Goal: Transaction & Acquisition: Subscribe to service/newsletter

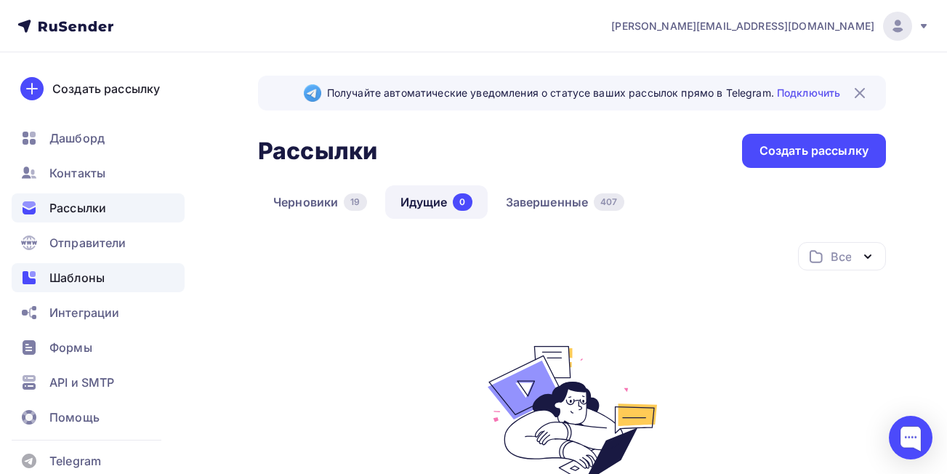
click at [73, 275] on span "Шаблоны" at bounding box center [76, 277] width 55 height 17
click at [77, 275] on span "Шаблоны" at bounding box center [76, 277] width 55 height 17
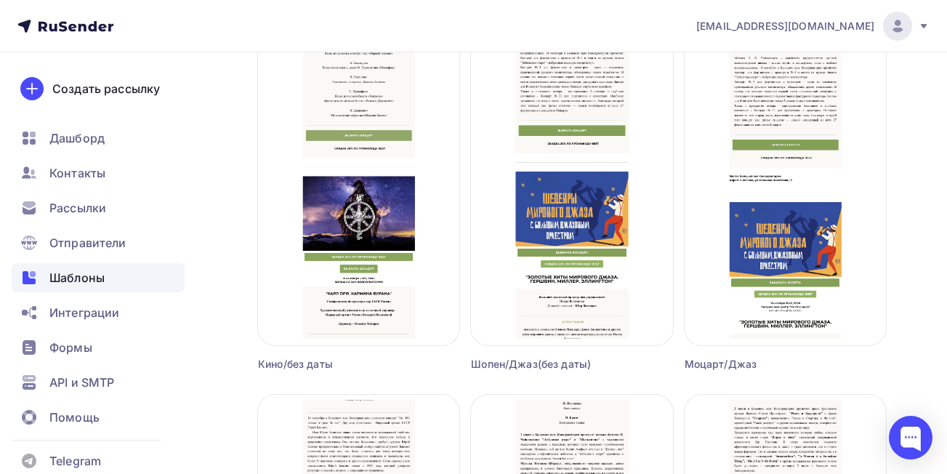
scroll to position [602, 0]
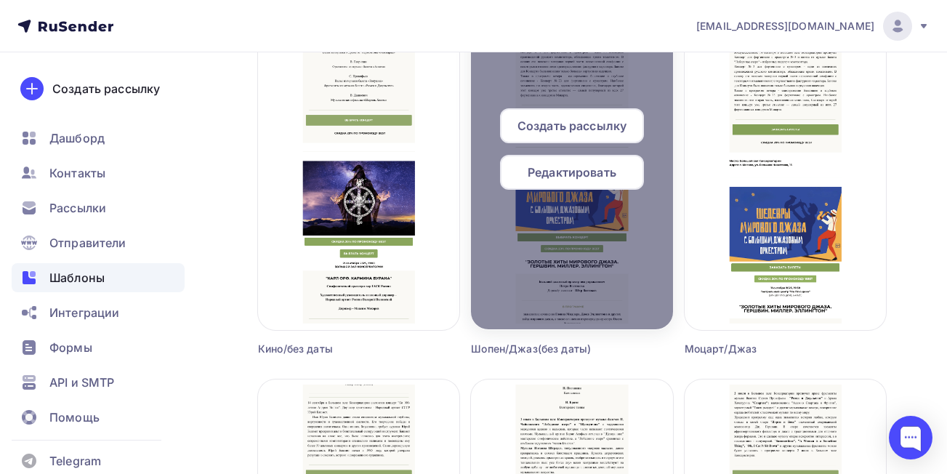
click at [570, 176] on span "Редактировать" at bounding box center [572, 172] width 89 height 17
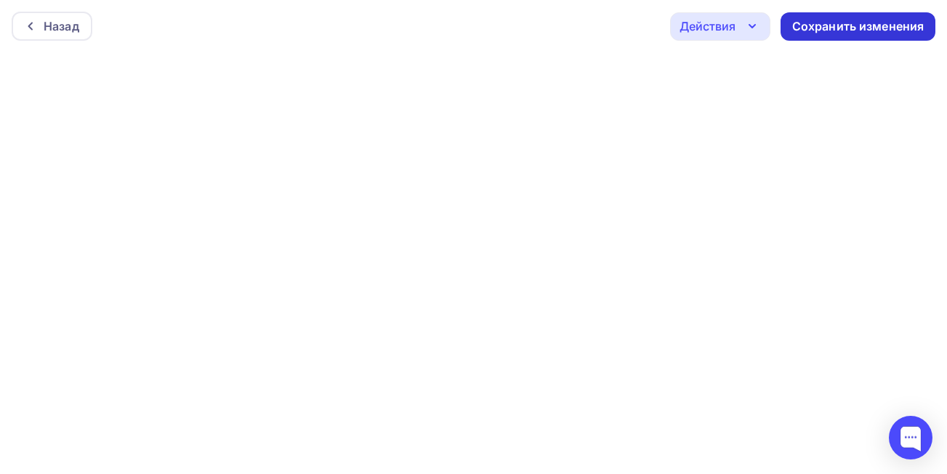
click at [819, 30] on div "Сохранить изменения" at bounding box center [858, 26] width 132 height 17
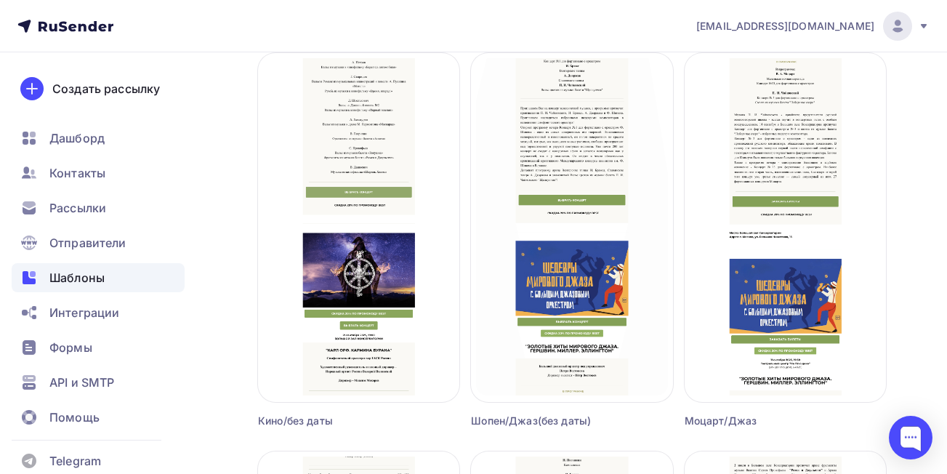
scroll to position [515, 0]
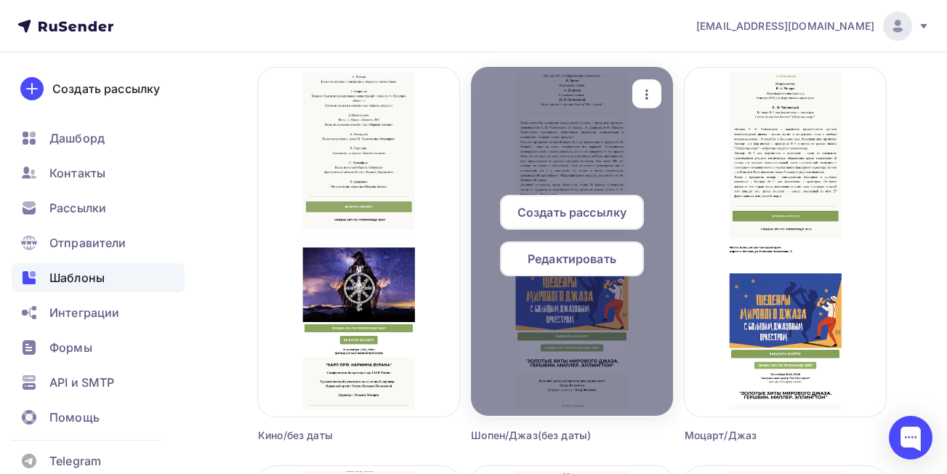
click at [531, 205] on span "Создать рассылку" at bounding box center [571, 211] width 109 height 17
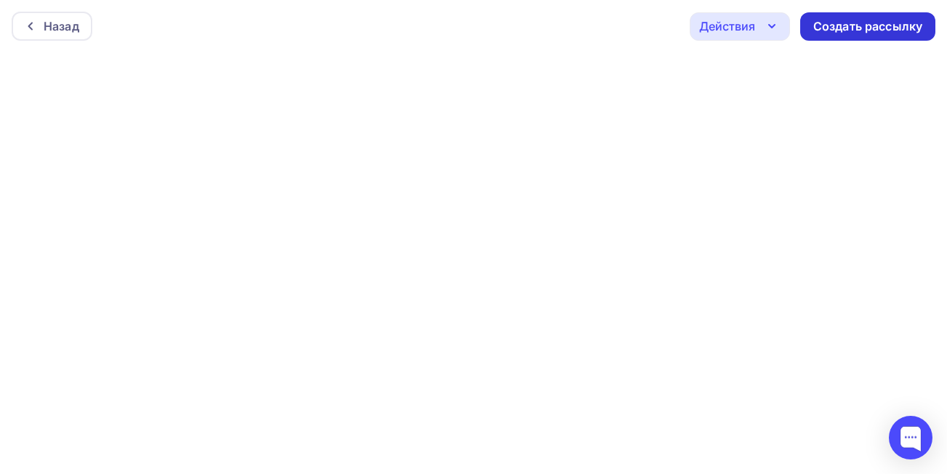
click at [861, 21] on div "Создать рассылку" at bounding box center [867, 26] width 109 height 17
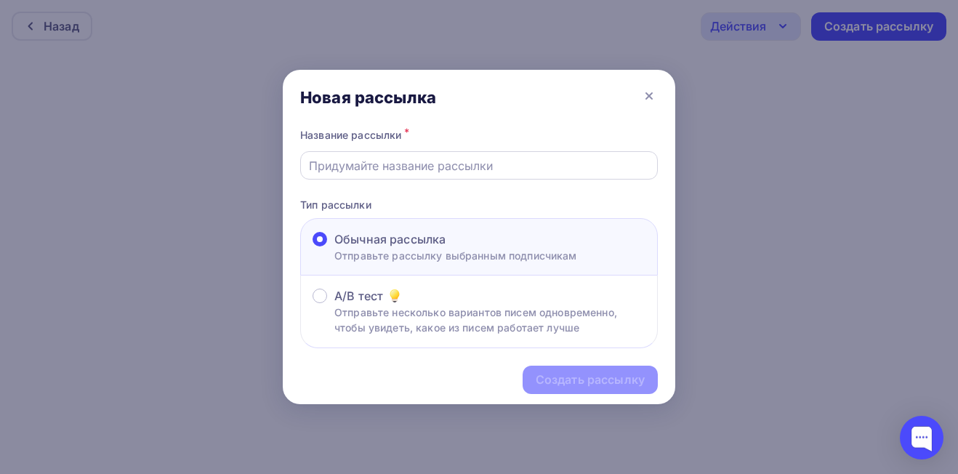
click at [457, 165] on input "text" at bounding box center [479, 165] width 341 height 17
type input "ш"
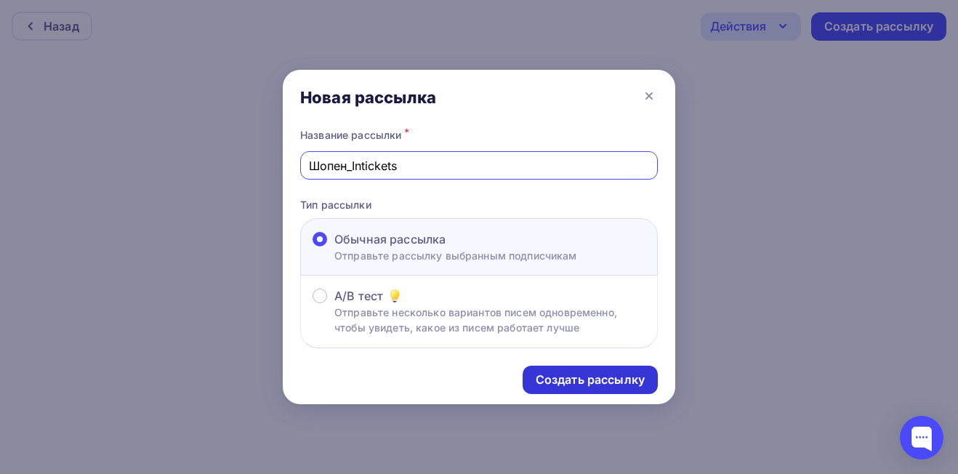
type input "Шопен_Intickets"
click at [559, 382] on div "Создать рассылку" at bounding box center [590, 379] width 109 height 17
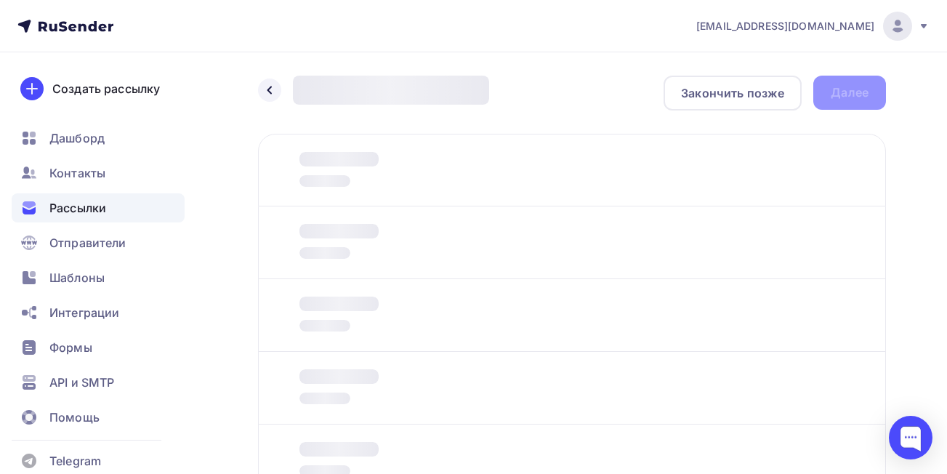
click at [559, 382] on div at bounding box center [572, 388] width 628 height 73
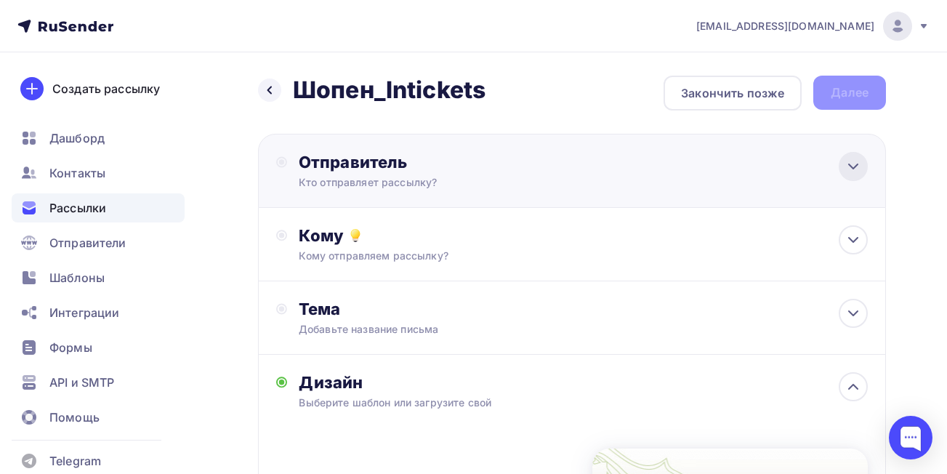
click at [847, 171] on icon at bounding box center [852, 166] width 17 height 17
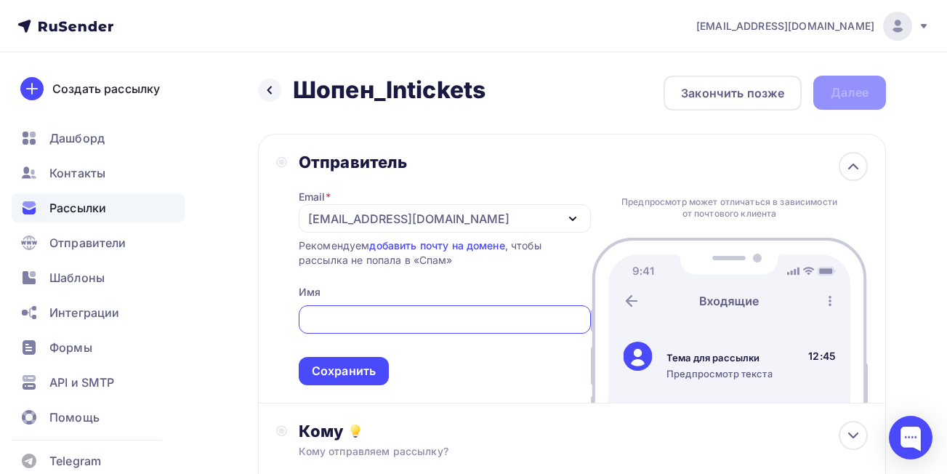
click at [344, 216] on div "[EMAIL_ADDRESS][DOMAIN_NAME]" at bounding box center [408, 218] width 201 height 17
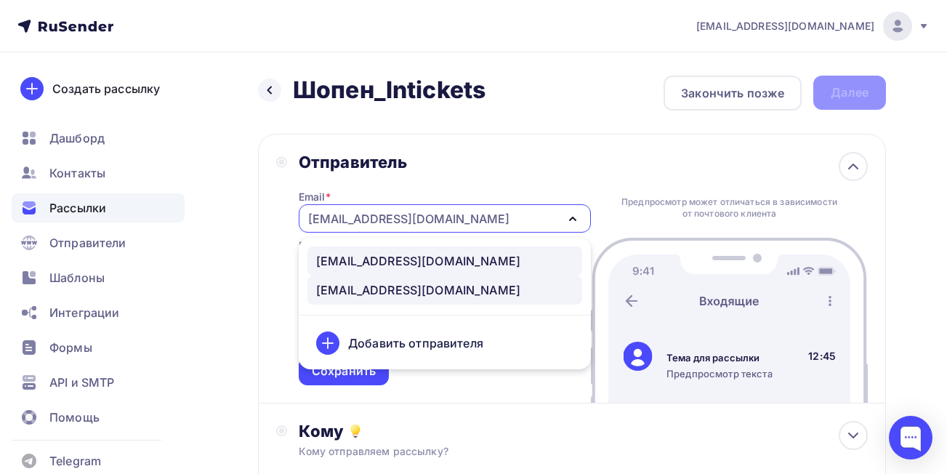
click at [350, 262] on div "[EMAIL_ADDRESS][DOMAIN_NAME]" at bounding box center [418, 260] width 204 height 17
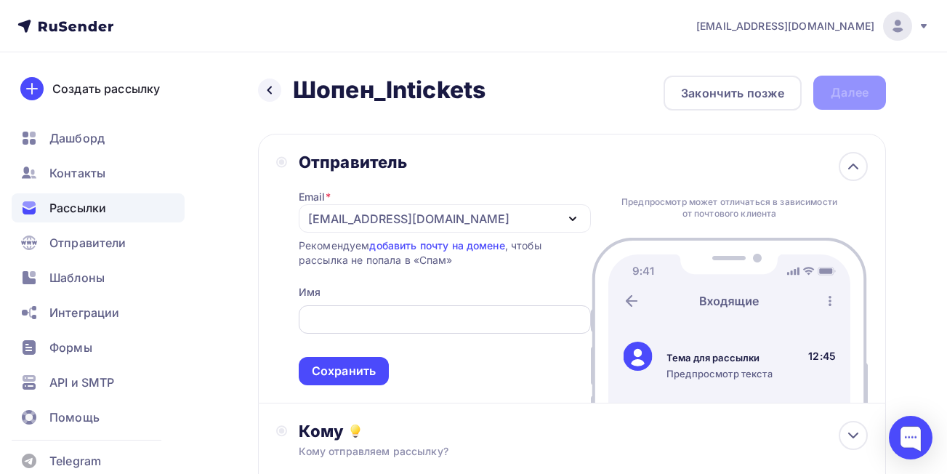
click at [353, 318] on input "text" at bounding box center [444, 319] width 275 height 17
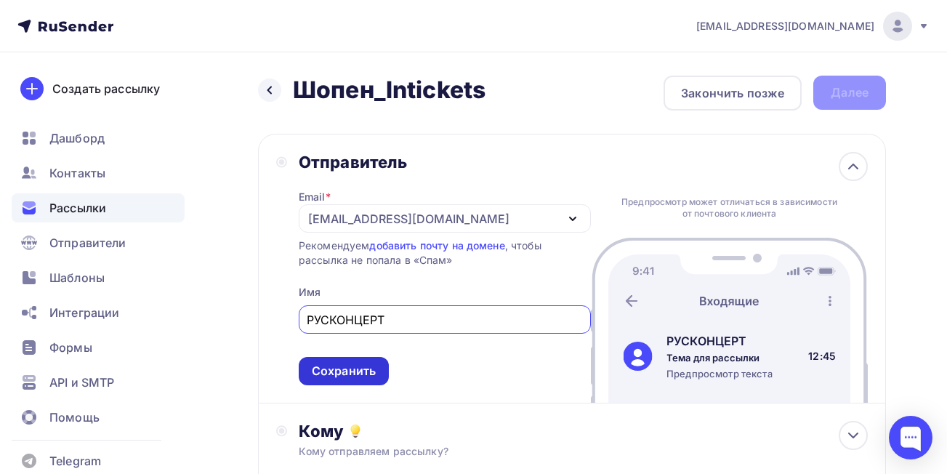
type input "РУСКОНЦЕРТ"
click at [365, 362] on div "Сохранить" at bounding box center [344, 371] width 90 height 28
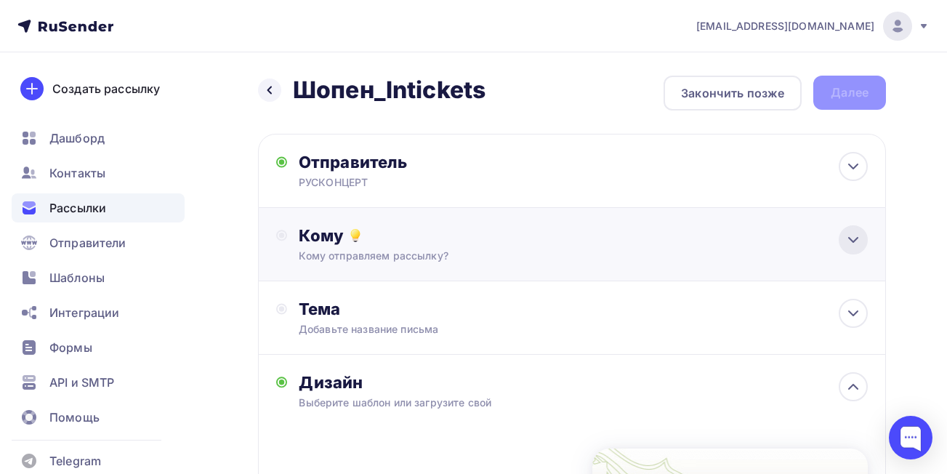
click at [849, 238] on icon at bounding box center [853, 240] width 9 height 4
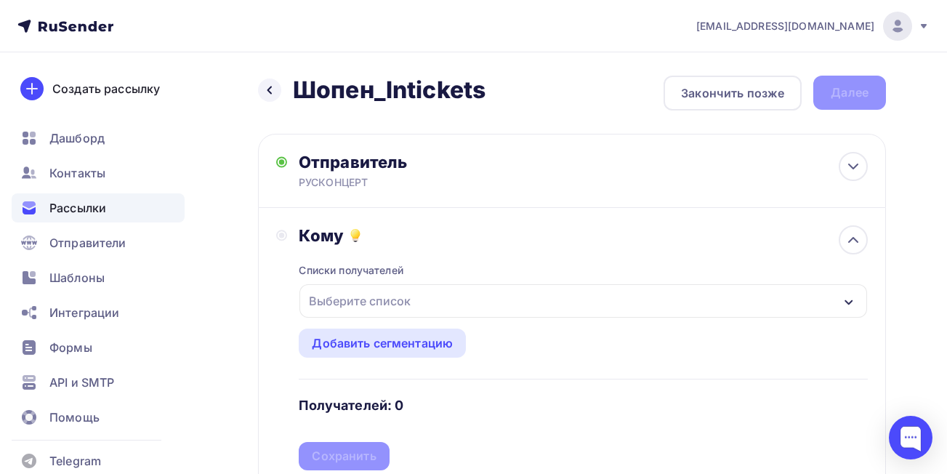
click at [706, 298] on div "Выберите список" at bounding box center [583, 300] width 568 height 33
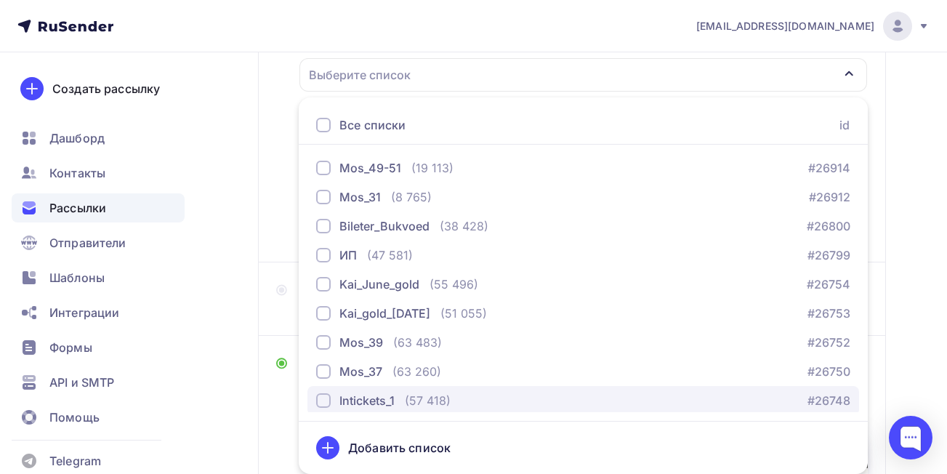
click at [324, 402] on div "button" at bounding box center [323, 400] width 15 height 15
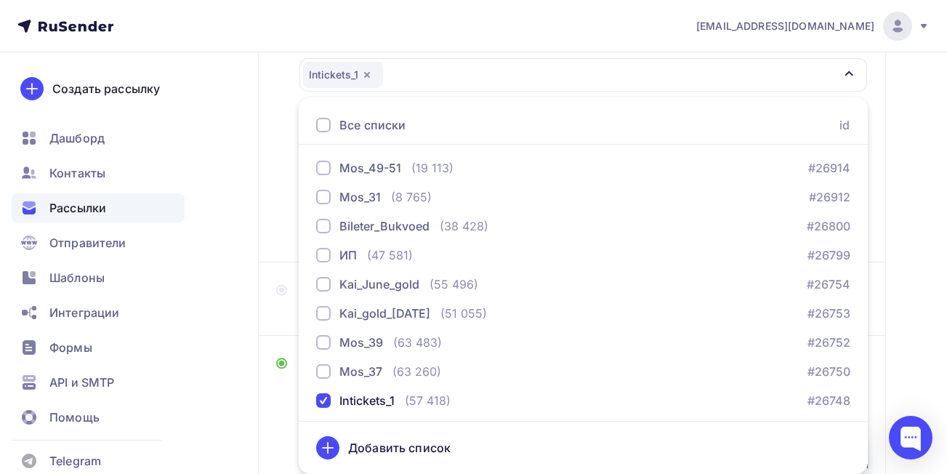
click at [901, 278] on div "Назад Шопен_Intickets Шопен_Intickets Закончить позже Далее Отправитель РУСКОНЦ…" at bounding box center [473, 325] width 947 height 998
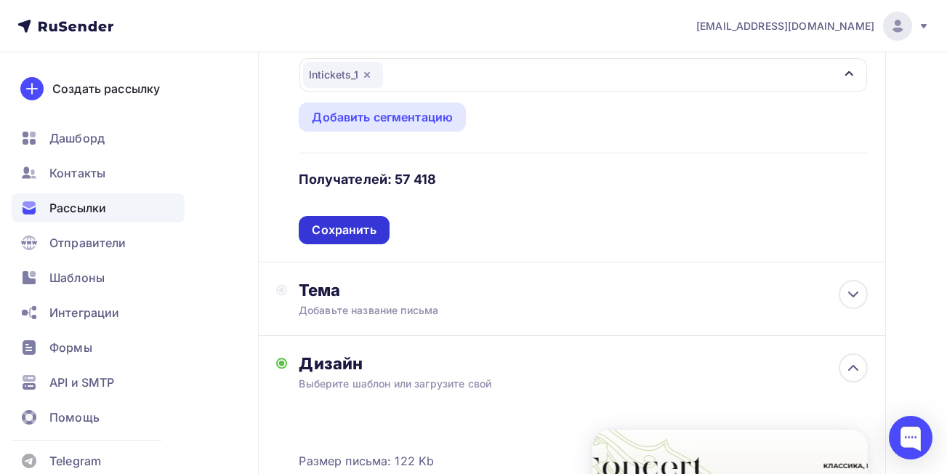
click at [361, 239] on div "Сохранить" at bounding box center [344, 230] width 90 height 28
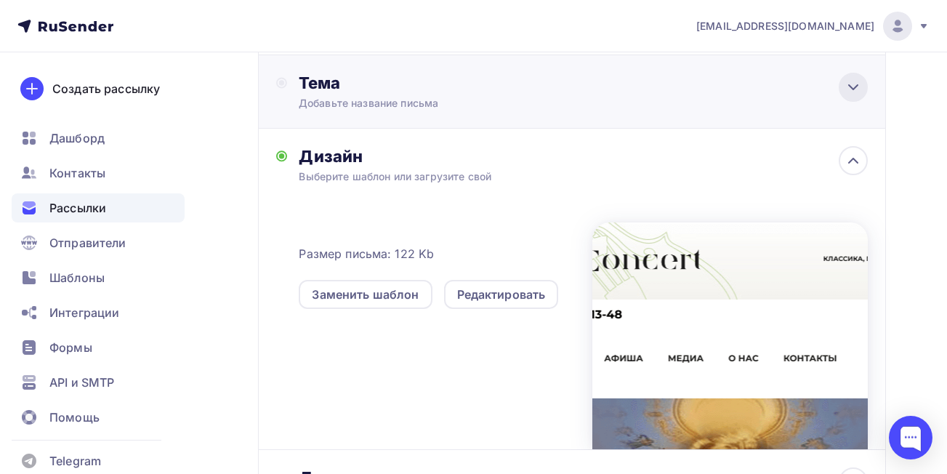
click at [846, 88] on icon at bounding box center [852, 86] width 17 height 17
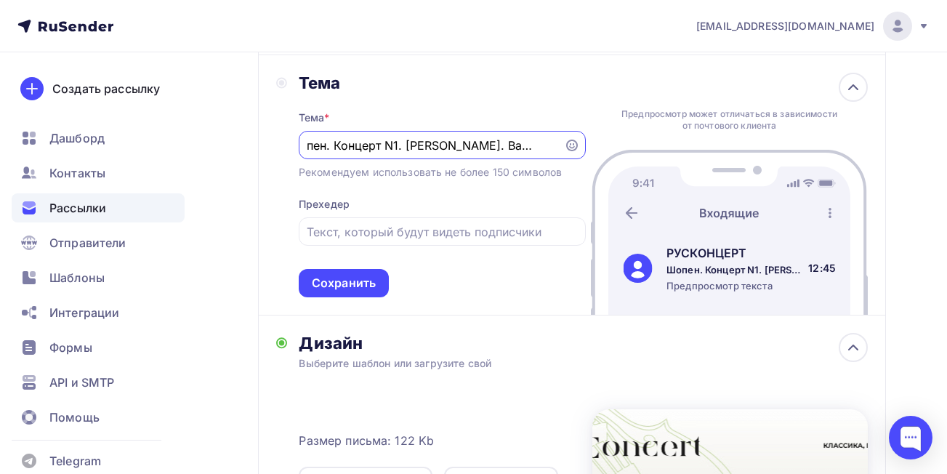
scroll to position [0, 21]
type input "Шопен. Концерт N1. [PERSON_NAME]. Вальс цветов!"
drag, startPoint x: 556, startPoint y: 147, endPoint x: 288, endPoint y: 139, distance: 268.3
click at [288, 139] on div "Тема Тема * Шопен. Концерт N1. [PERSON_NAME]. Вальс цветов! Рекомендуем использ…" at bounding box center [431, 185] width 310 height 225
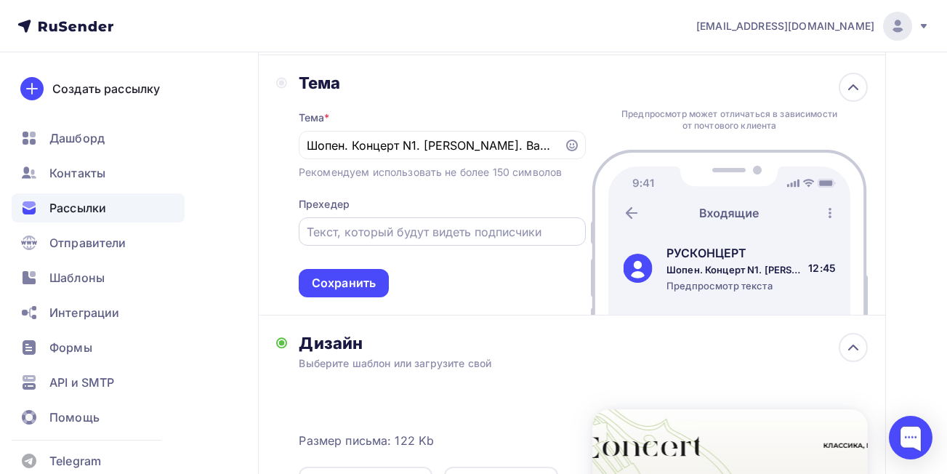
click at [374, 238] on input "text" at bounding box center [442, 231] width 270 height 17
paste input "Шопен. Концерт N1. [PERSON_NAME]. Вальс цветов!"
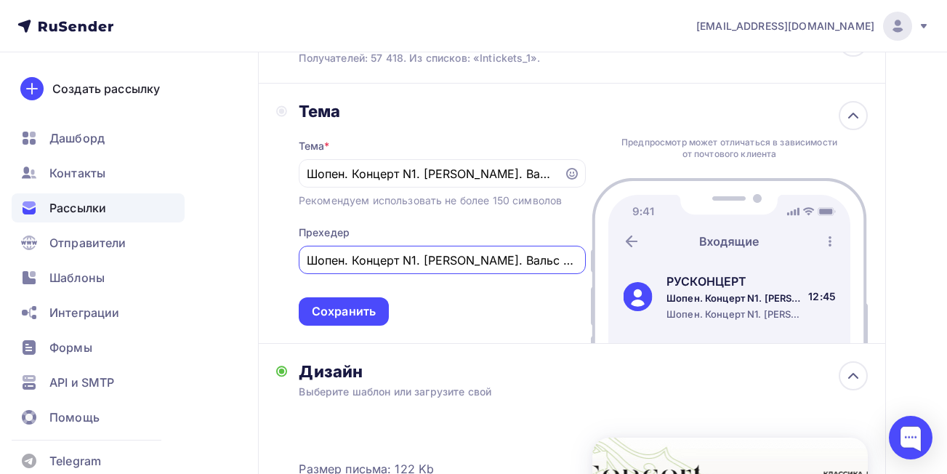
scroll to position [199, 0]
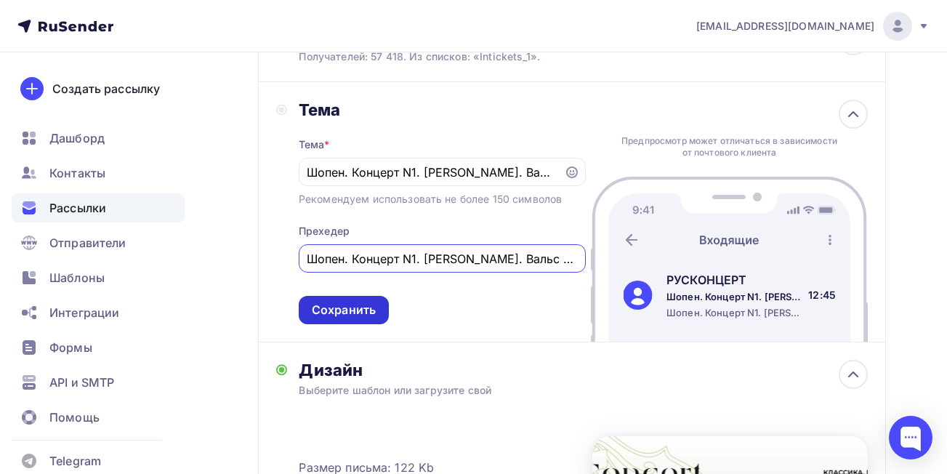
type input "Шопен. Концерт N1. [PERSON_NAME]. Вальс цветов!"
click at [310, 312] on div "Сохранить" at bounding box center [344, 310] width 90 height 28
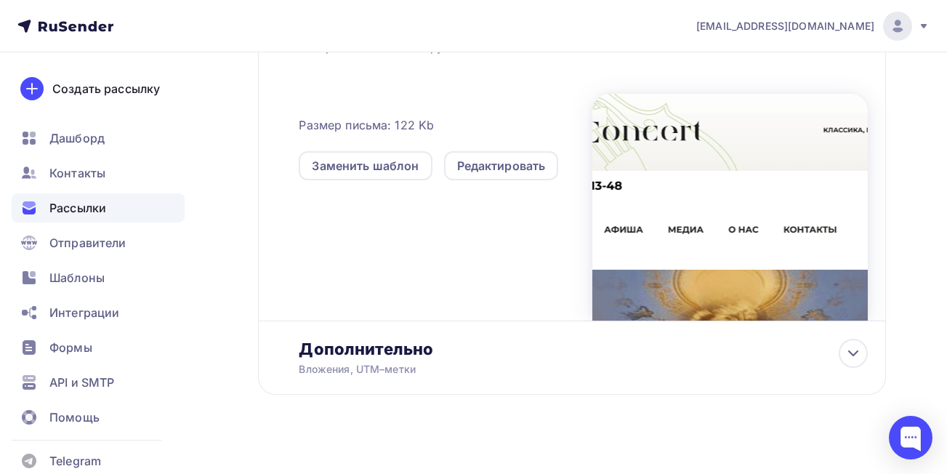
scroll to position [0, 0]
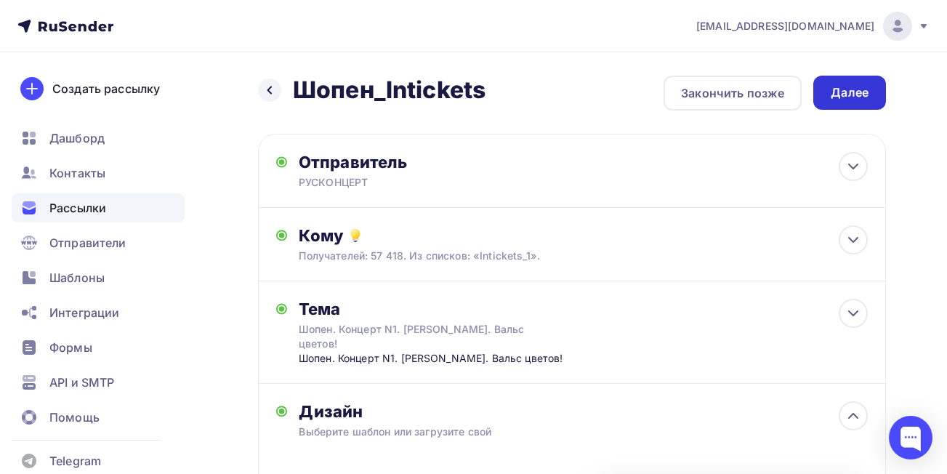
click at [850, 103] on div "Далее" at bounding box center [849, 93] width 73 height 34
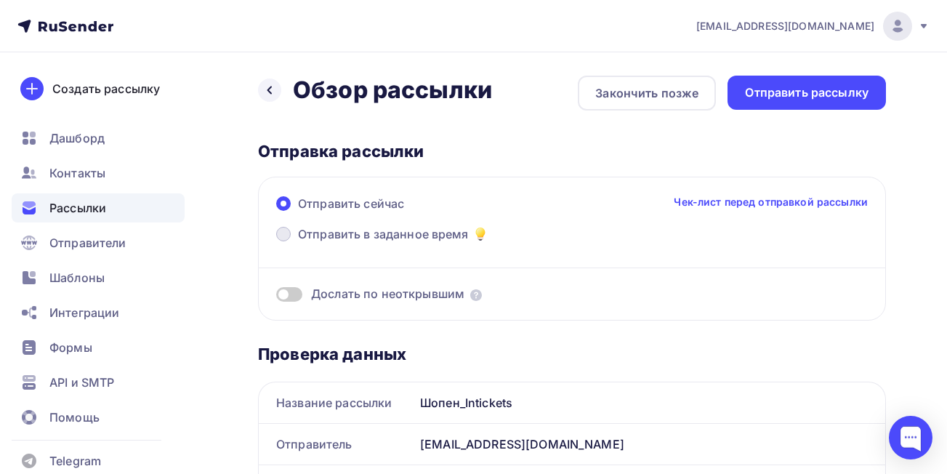
click at [288, 233] on span at bounding box center [283, 234] width 15 height 15
click at [298, 243] on input "Отправить в заданное время" at bounding box center [298, 243] width 0 height 0
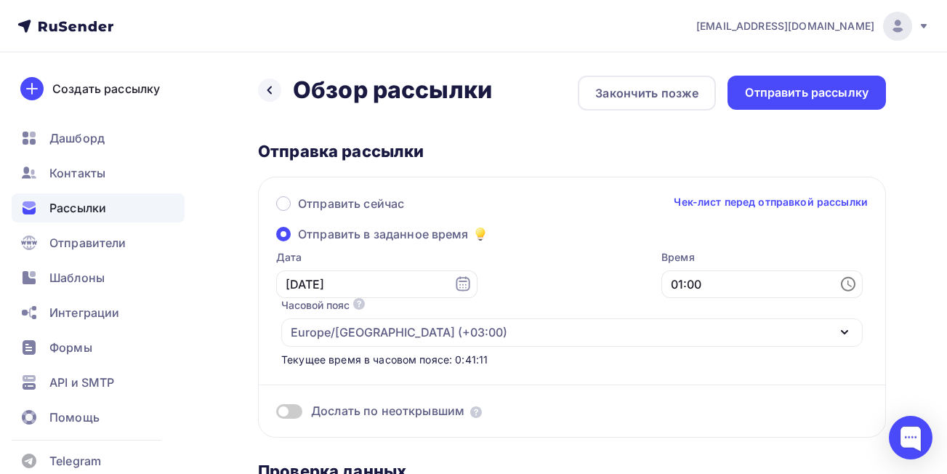
click at [507, 323] on div "Europe/[GEOGRAPHIC_DATA] (+03:00)" at bounding box center [399, 331] width 217 height 17
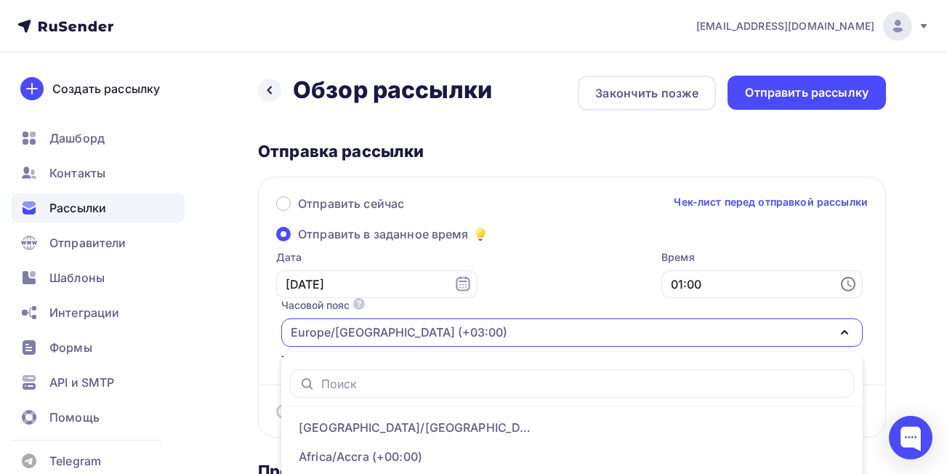
scroll to position [110, 0]
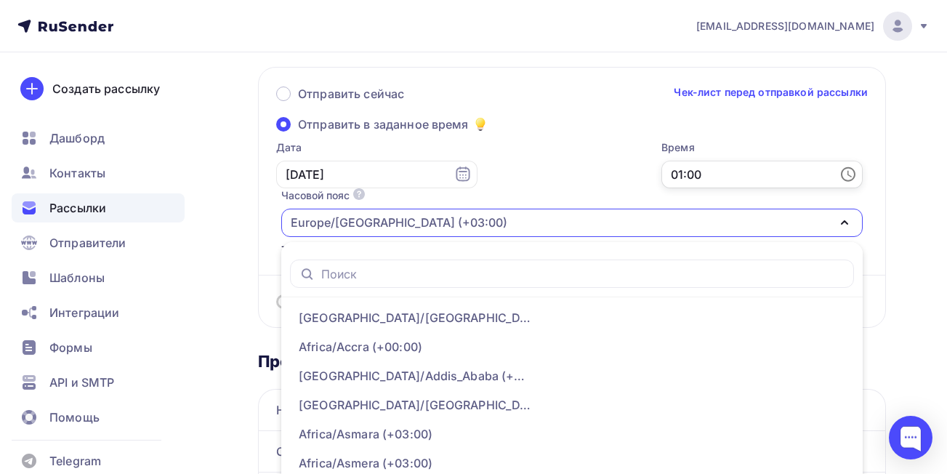
click at [710, 174] on input "01:00" at bounding box center [761, 175] width 201 height 28
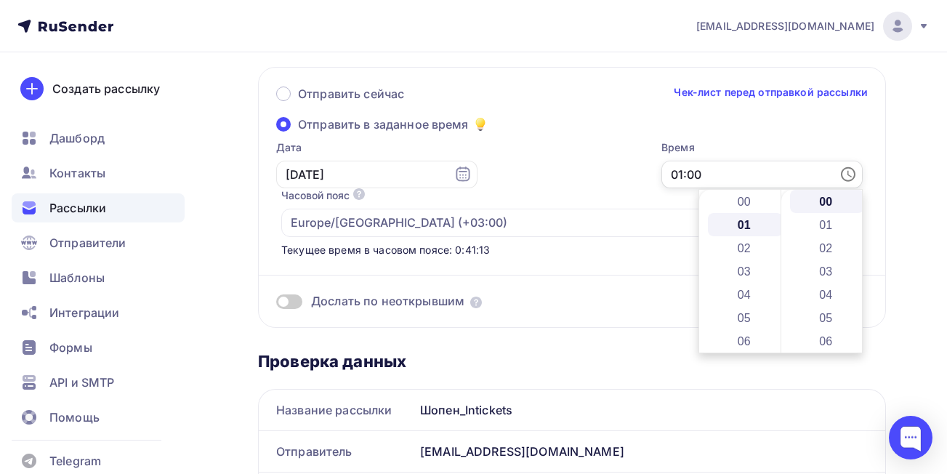
scroll to position [23, 0]
drag, startPoint x: 776, startPoint y: 206, endPoint x: 780, endPoint y: 239, distance: 33.0
click at [780, 239] on div "00 01 02 03 04 05 06 07 08 09 10 11 12 13 14 15 16 17 18 19 20 21 22 23 00 01 0…" at bounding box center [780, 271] width 163 height 163
click at [756, 249] on li "09" at bounding box center [745, 248] width 75 height 23
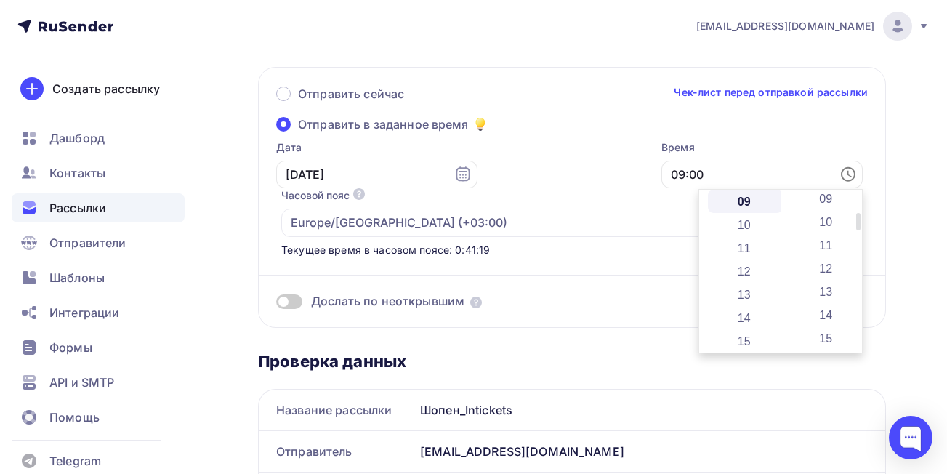
drag, startPoint x: 857, startPoint y: 203, endPoint x: 853, endPoint y: 226, distance: 22.8
click at [853, 226] on div "00 01 02 03 04 05 06 07 08 09 10 11 12 13 14 15 16 17 18 19 20 21 22 23 24 25 2…" at bounding box center [821, 271] width 82 height 163
click at [826, 219] on li "10" at bounding box center [827, 221] width 75 height 23
type input "09:10"
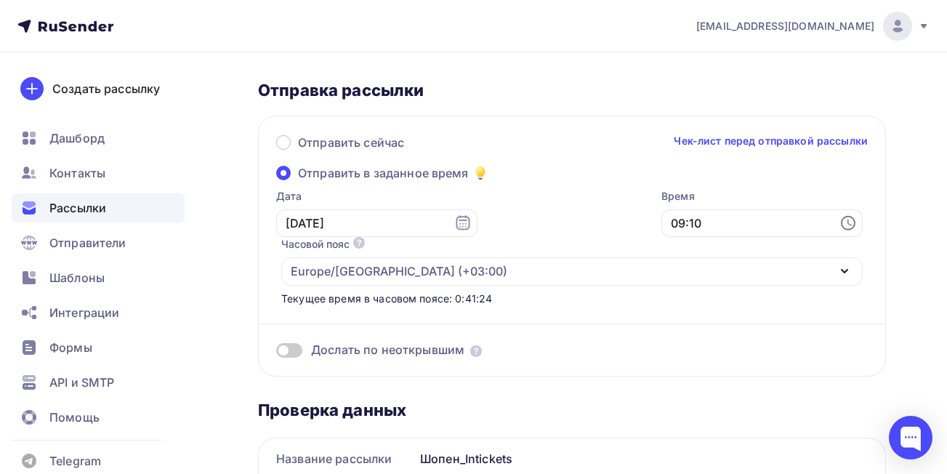
scroll to position [0, 0]
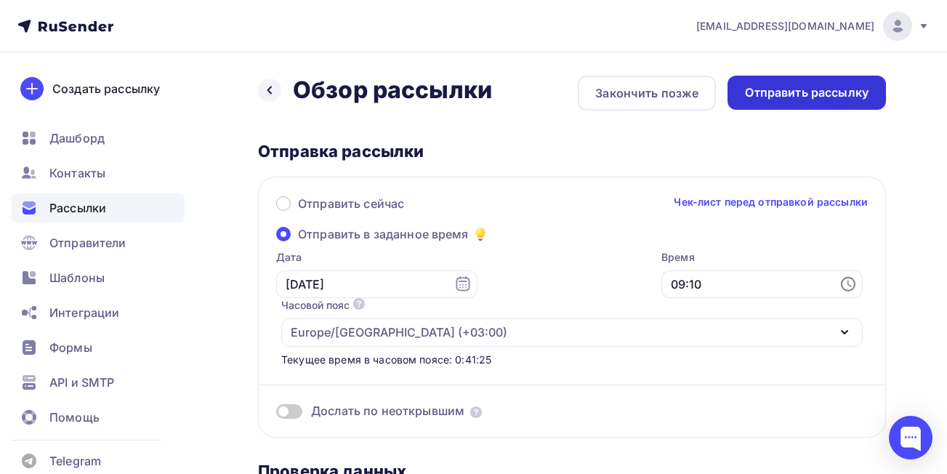
click at [838, 85] on div "Отправить рассылку" at bounding box center [807, 92] width 124 height 17
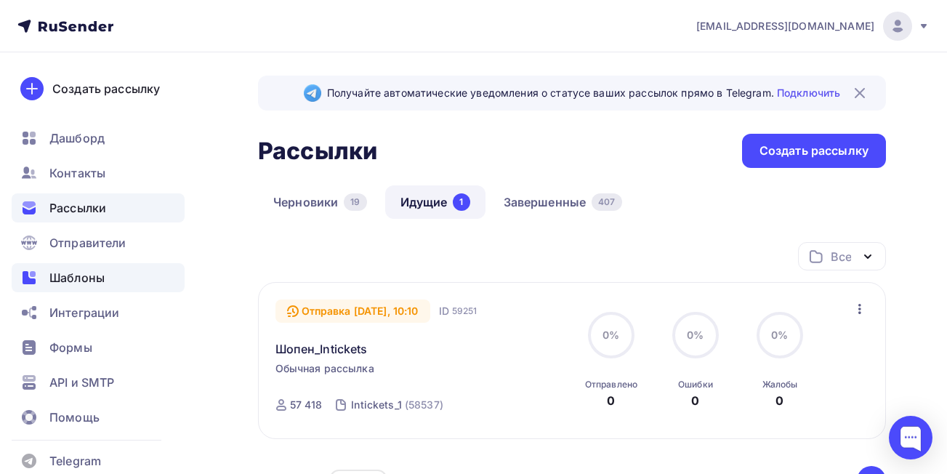
click at [84, 280] on span "Шаблоны" at bounding box center [76, 277] width 55 height 17
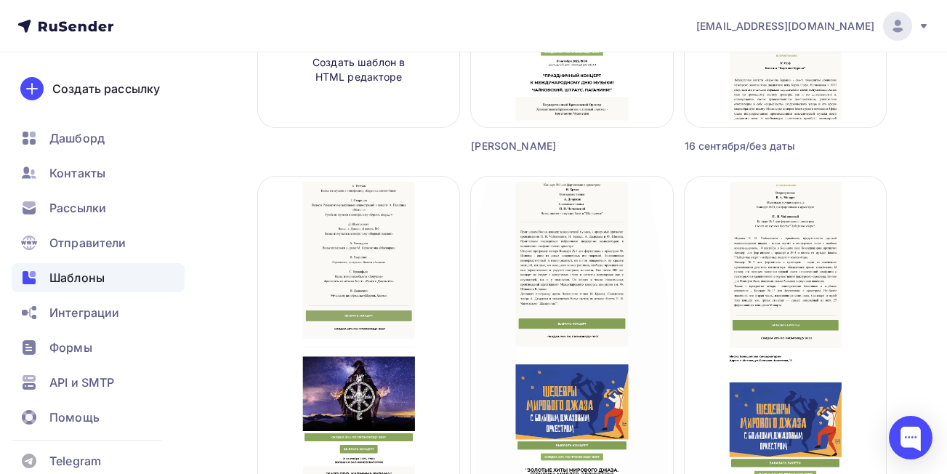
scroll to position [398, 0]
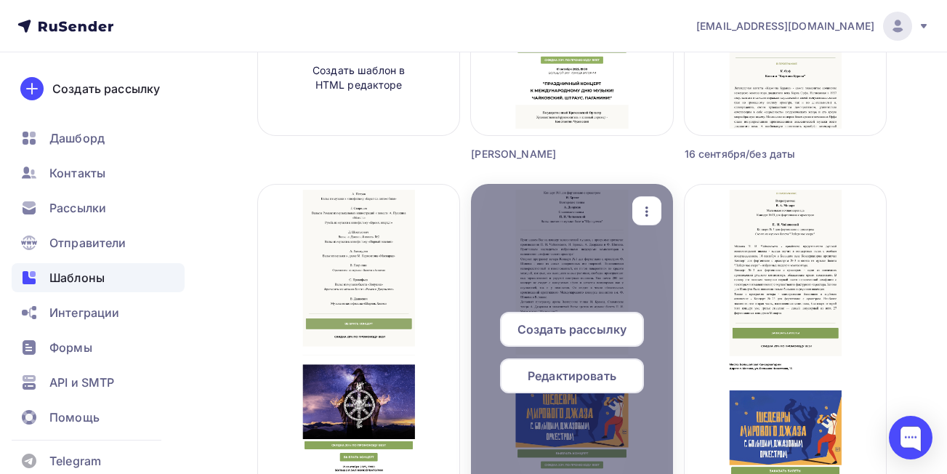
click at [641, 214] on icon "button" at bounding box center [646, 211] width 17 height 17
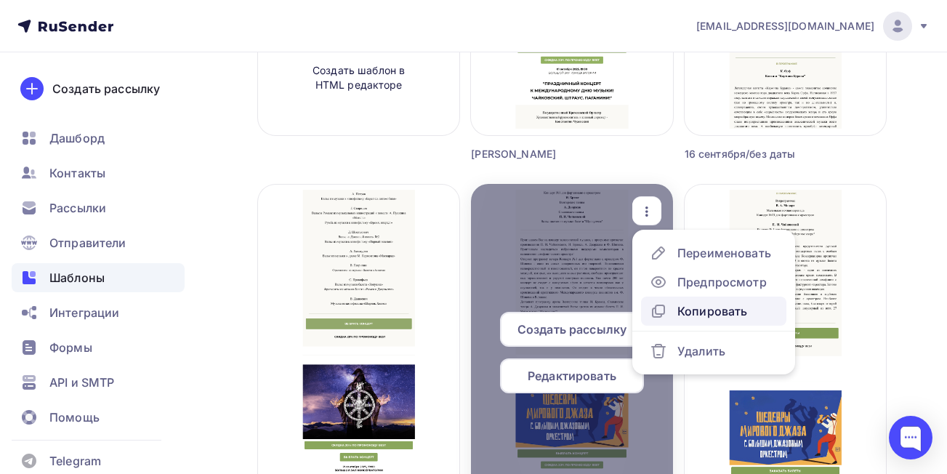
click at [698, 310] on div "Копировать" at bounding box center [712, 310] width 70 height 17
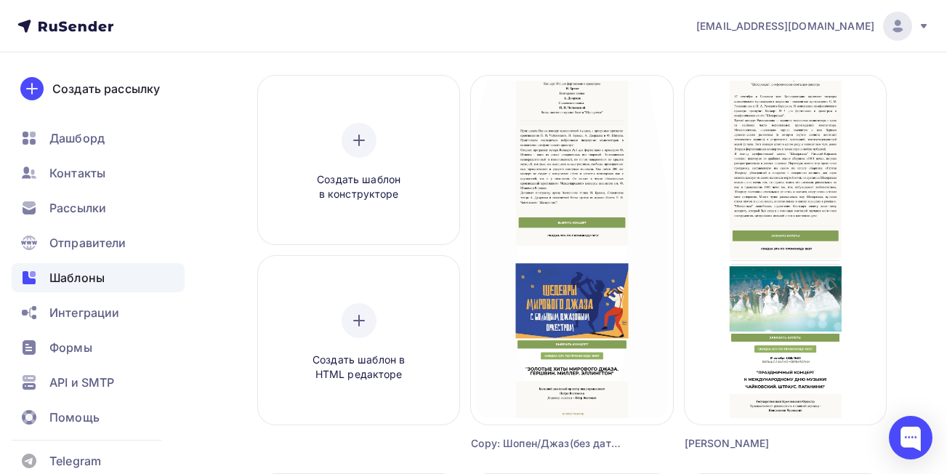
scroll to position [102, 0]
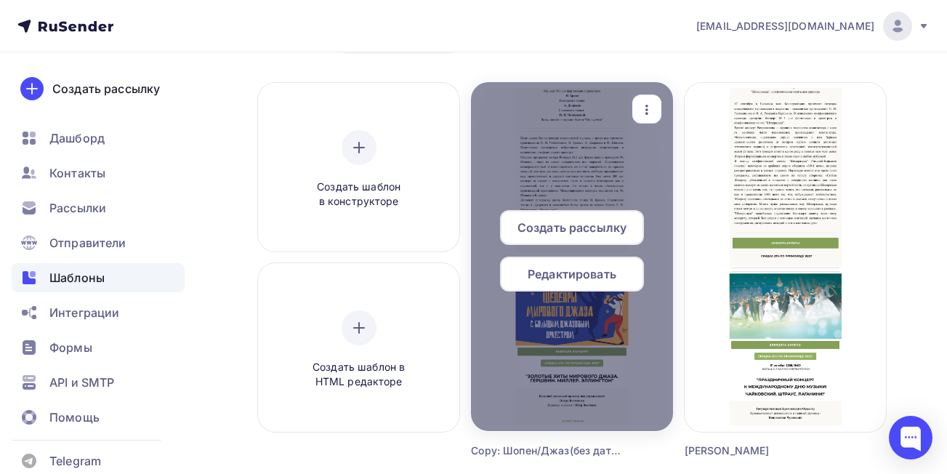
click at [650, 106] on icon "button" at bounding box center [646, 109] width 17 height 17
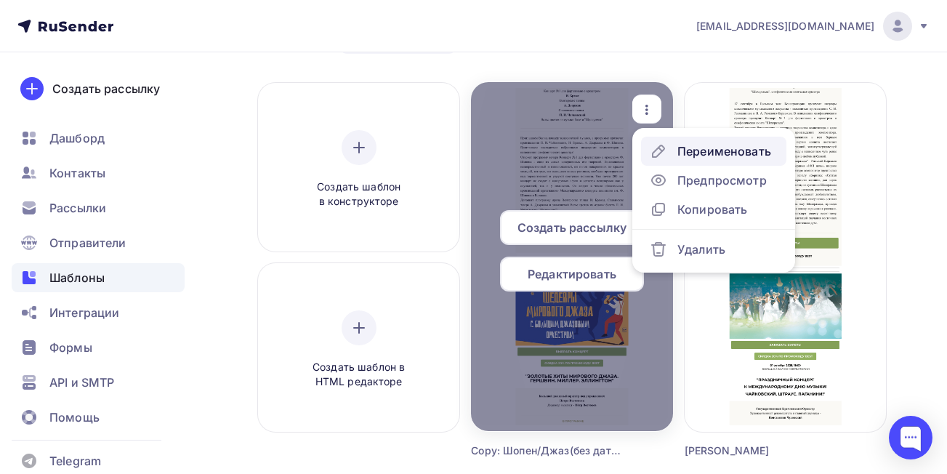
click at [709, 150] on div "Переименовать" at bounding box center [724, 150] width 94 height 17
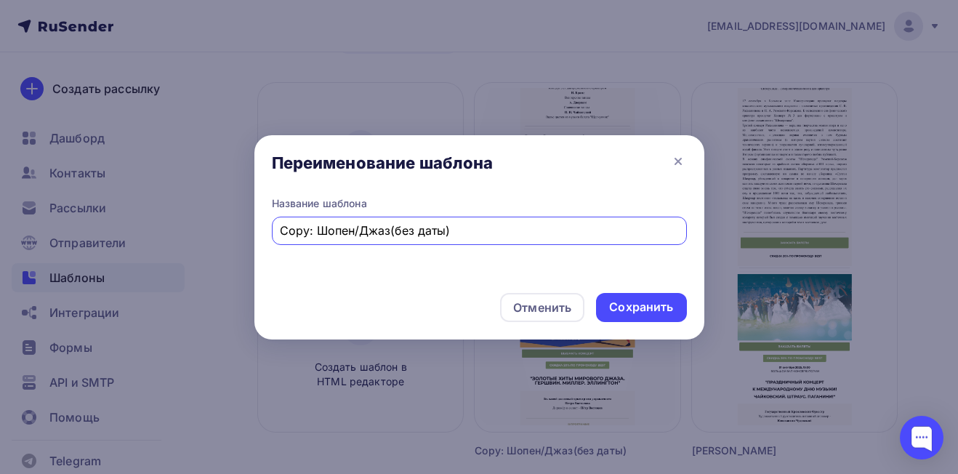
click at [350, 233] on input "Copy: Шопен/Джаз(без даты)" at bounding box center [479, 230] width 398 height 17
type input "Сага/Джаз(без даты)"
click at [636, 302] on div "Сохранить" at bounding box center [641, 307] width 64 height 17
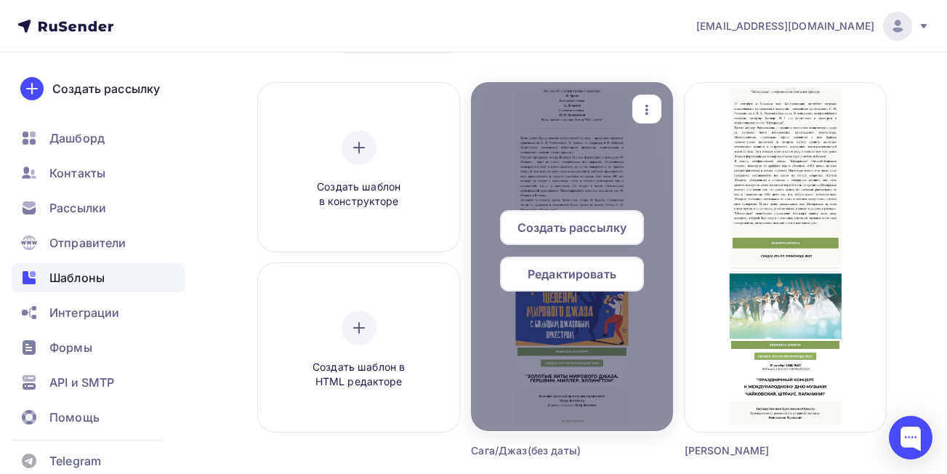
click at [574, 282] on span "Редактировать" at bounding box center [572, 273] width 89 height 17
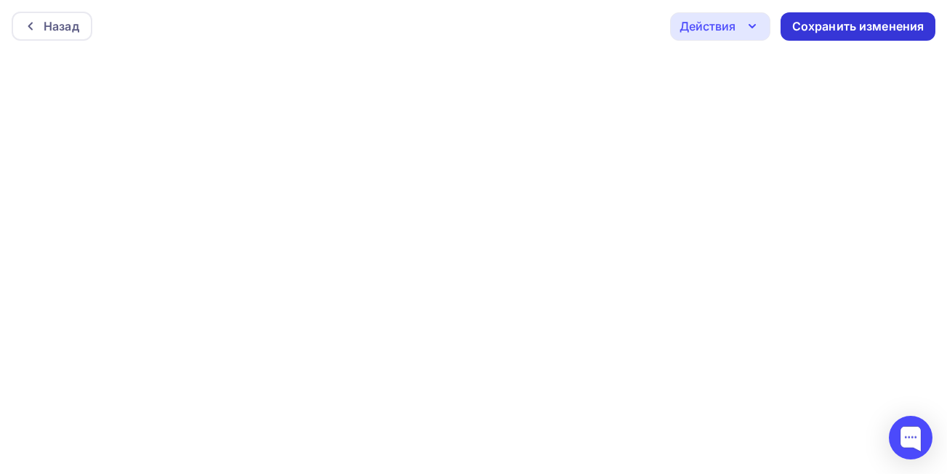
click at [878, 32] on div "Сохранить изменения" at bounding box center [858, 26] width 132 height 17
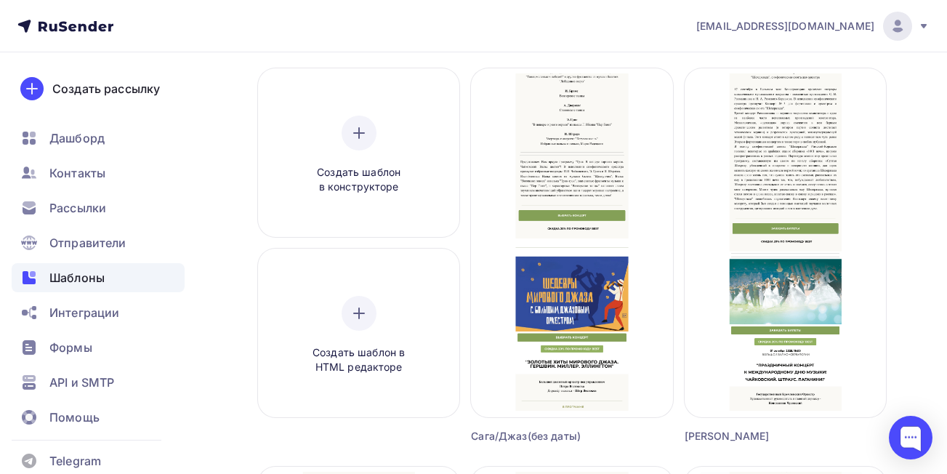
scroll to position [113, 0]
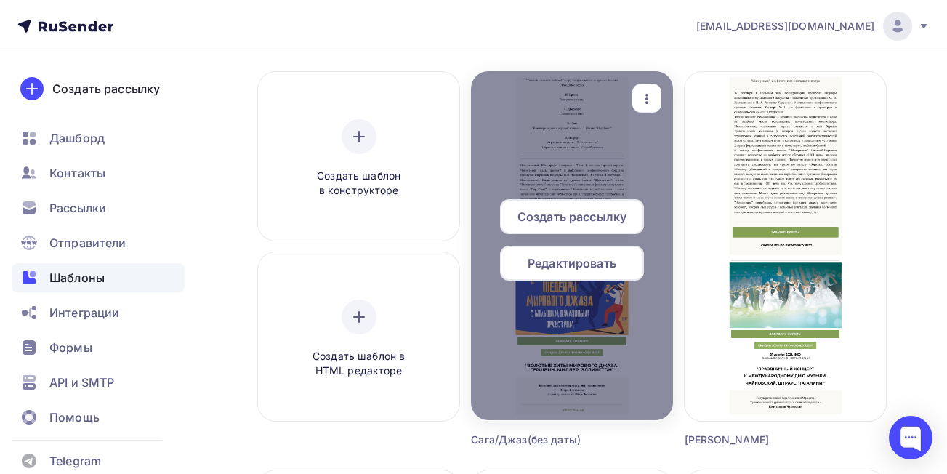
click at [567, 217] on span "Создать рассылку" at bounding box center [571, 216] width 109 height 17
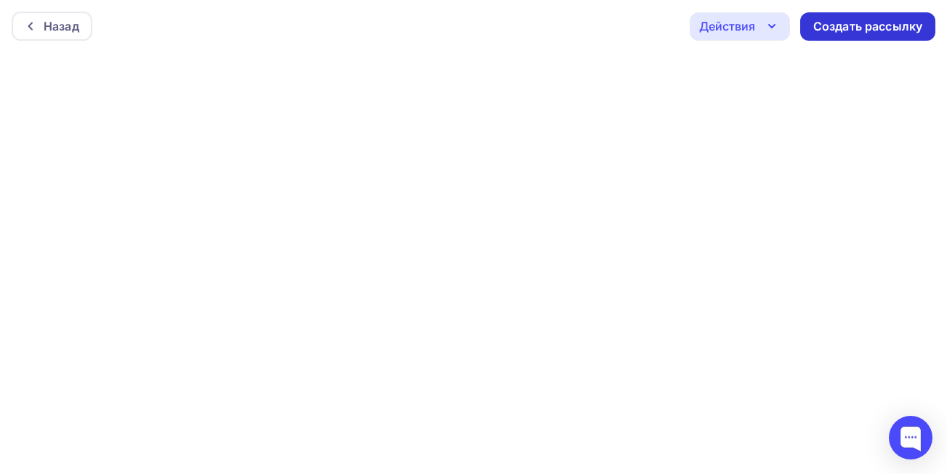
click at [841, 23] on div "Создать рассылку" at bounding box center [867, 26] width 109 height 17
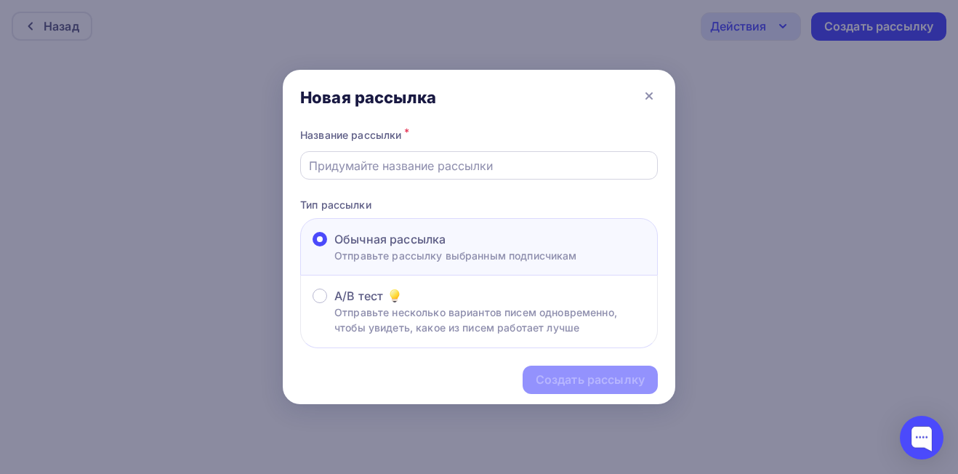
click at [487, 169] on input "text" at bounding box center [479, 165] width 341 height 17
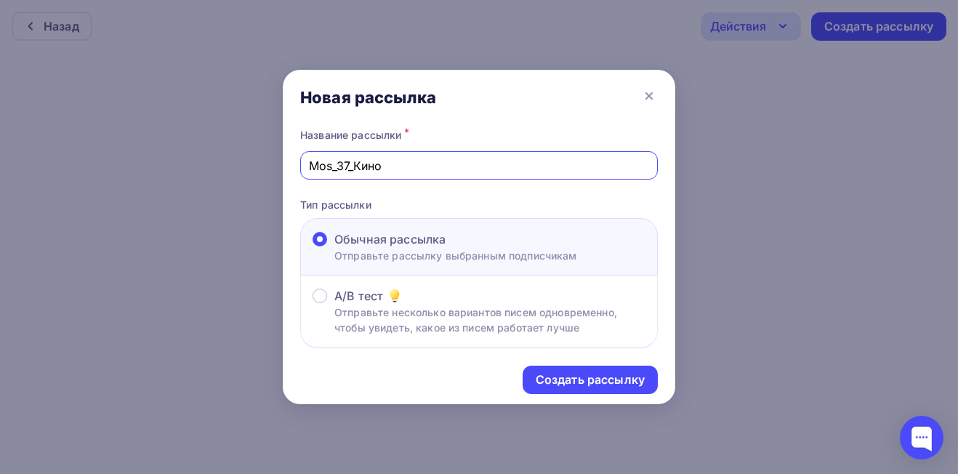
click at [357, 166] on input "Mos_37_Кино" at bounding box center [479, 165] width 341 height 17
type input "Mos_37__39_Сага"
click at [557, 368] on div "Создать рассылку" at bounding box center [589, 380] width 135 height 28
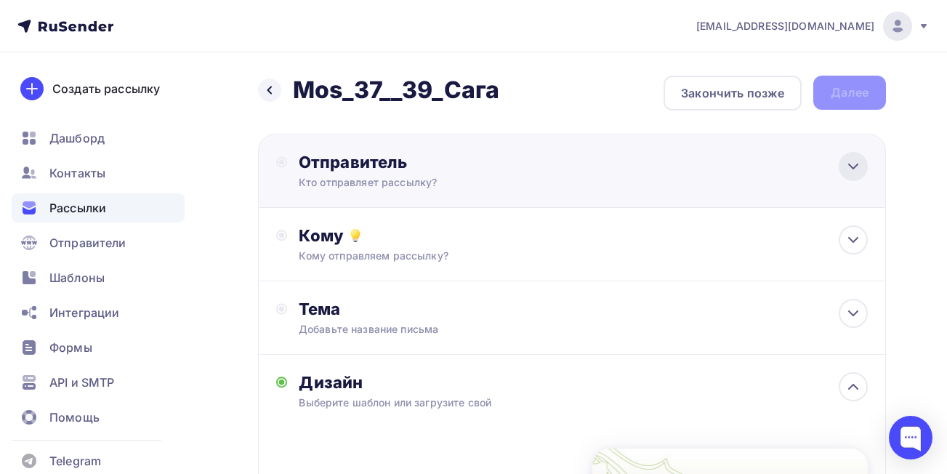
click at [856, 170] on icon at bounding box center [852, 166] width 17 height 17
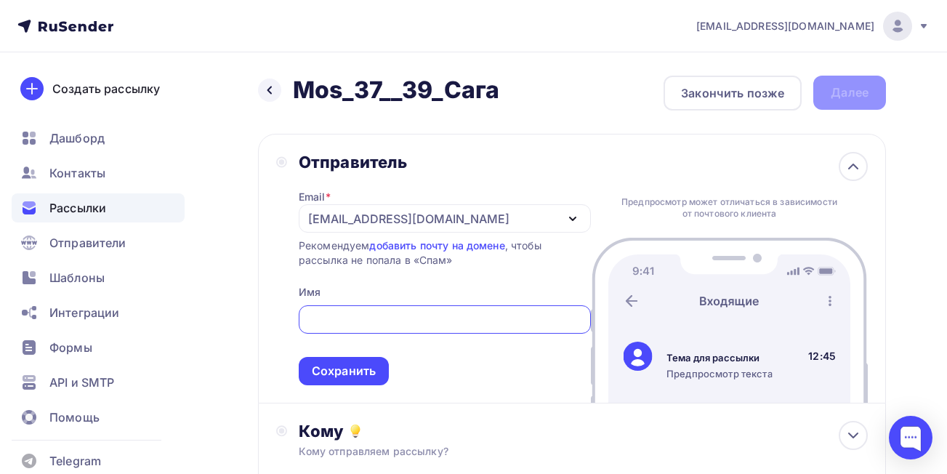
click at [357, 215] on div "[EMAIL_ADDRESS][DOMAIN_NAME]" at bounding box center [408, 218] width 201 height 17
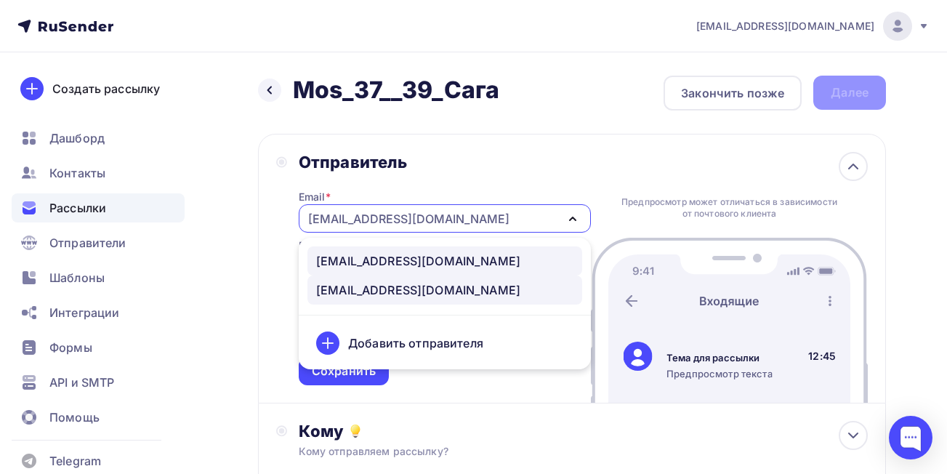
click at [395, 262] on div "[EMAIL_ADDRESS][DOMAIN_NAME]" at bounding box center [418, 260] width 204 height 17
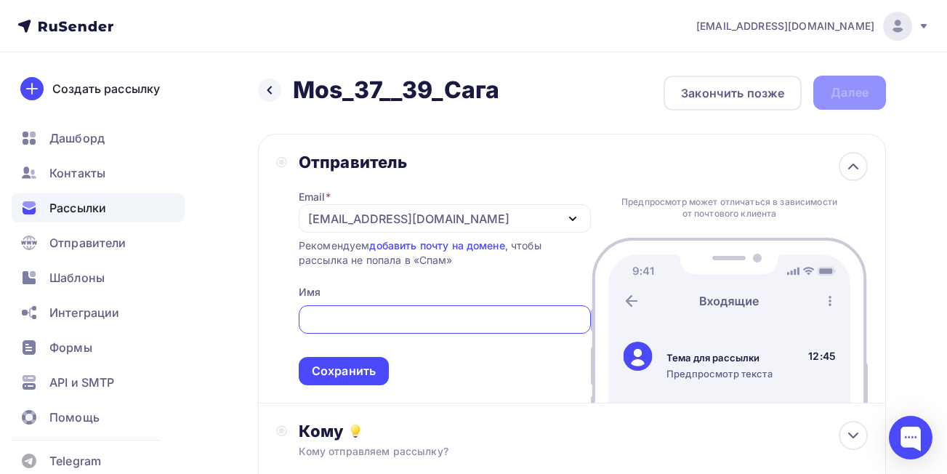
click at [416, 324] on input "text" at bounding box center [444, 319] width 275 height 17
type input "РУСКОНЦЕРТ"
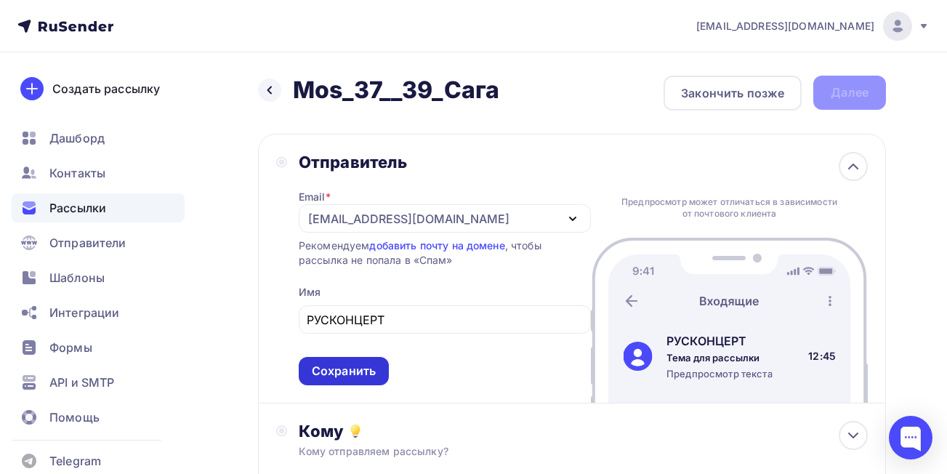
click at [371, 361] on div "Сохранить" at bounding box center [344, 371] width 90 height 28
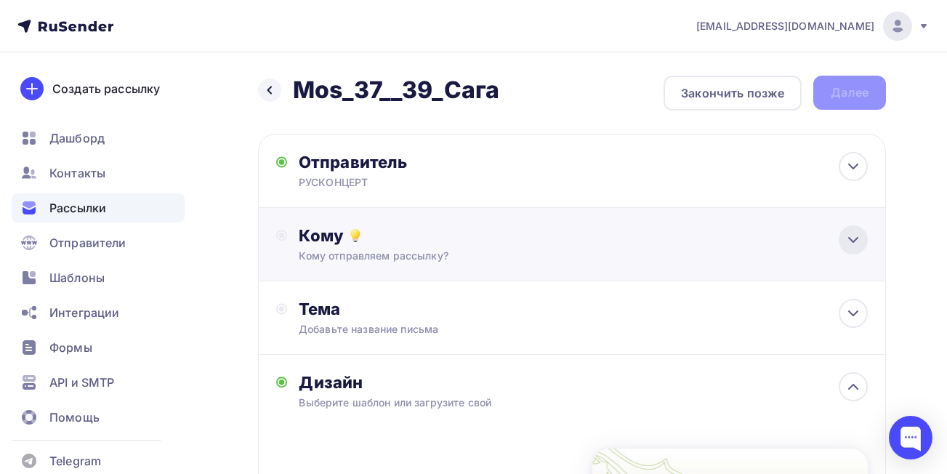
click at [845, 245] on icon at bounding box center [852, 239] width 17 height 17
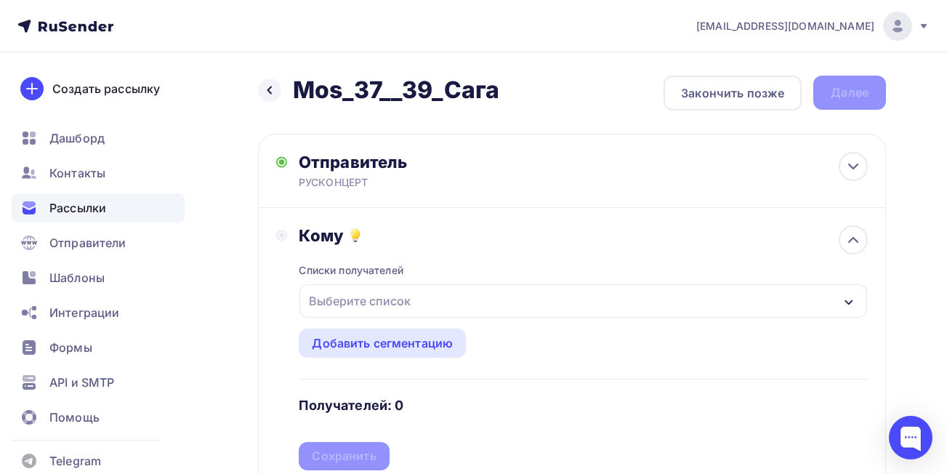
click at [645, 297] on div "Выберите список" at bounding box center [583, 300] width 568 height 33
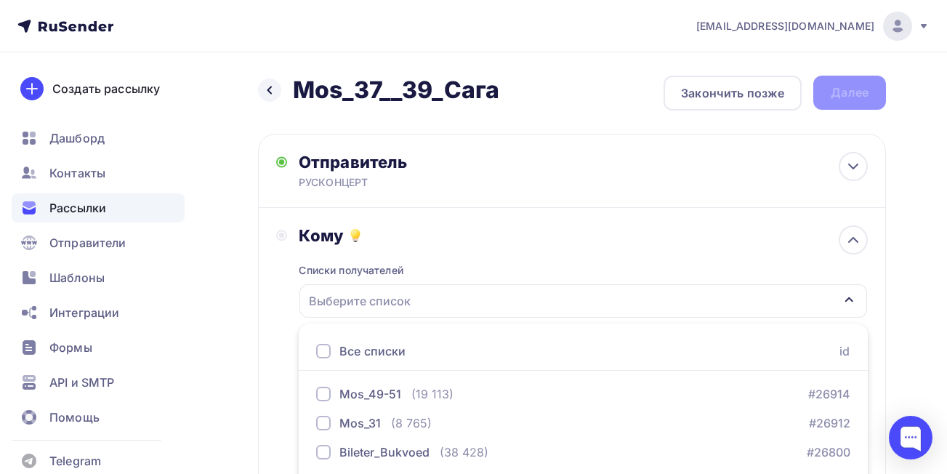
scroll to position [226, 0]
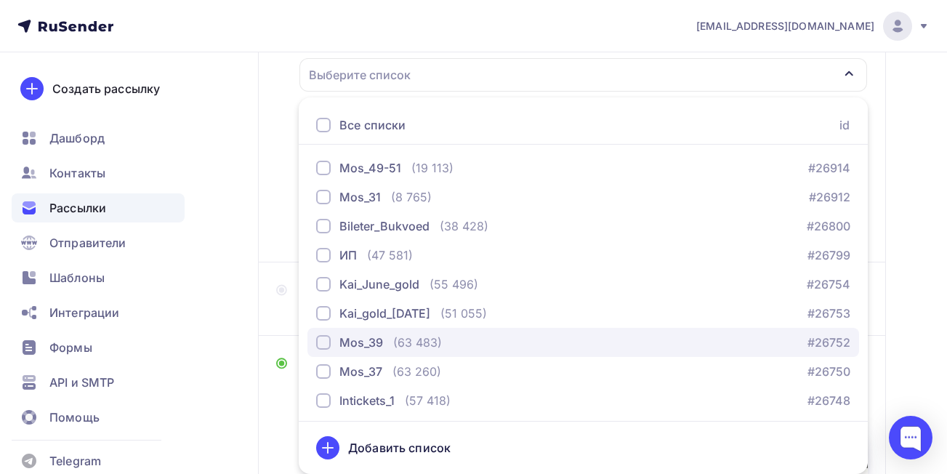
click at [325, 345] on div "button" at bounding box center [323, 342] width 15 height 15
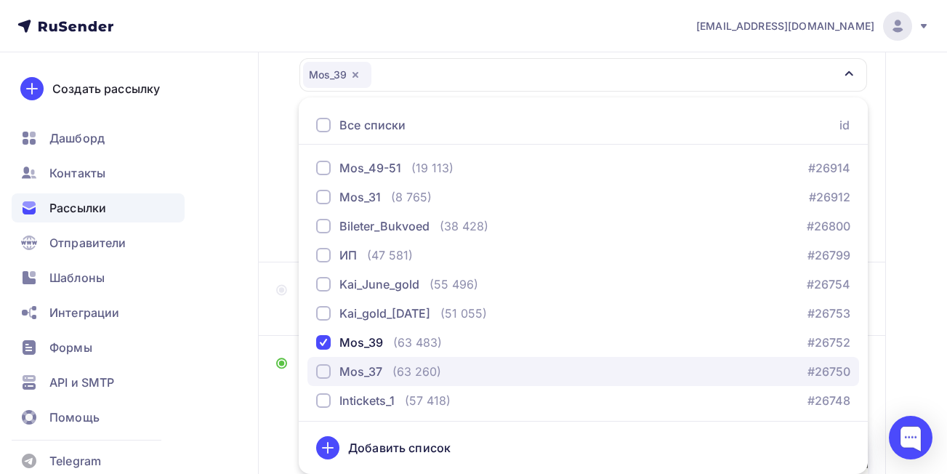
click at [325, 371] on div "button" at bounding box center [323, 371] width 15 height 15
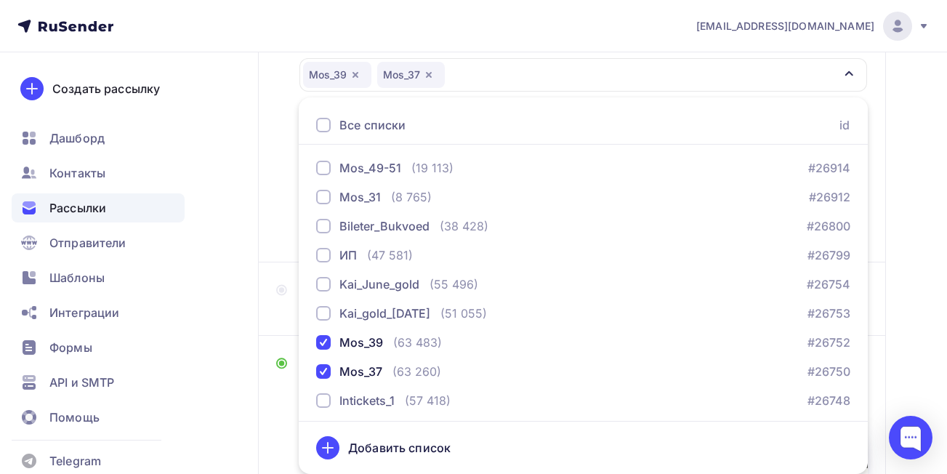
click at [911, 316] on div "Назад Mos_37__39_Сага Mos_37__39_Сага Закончить позже Далее Отправитель РУСКОНЦ…" at bounding box center [473, 325] width 947 height 998
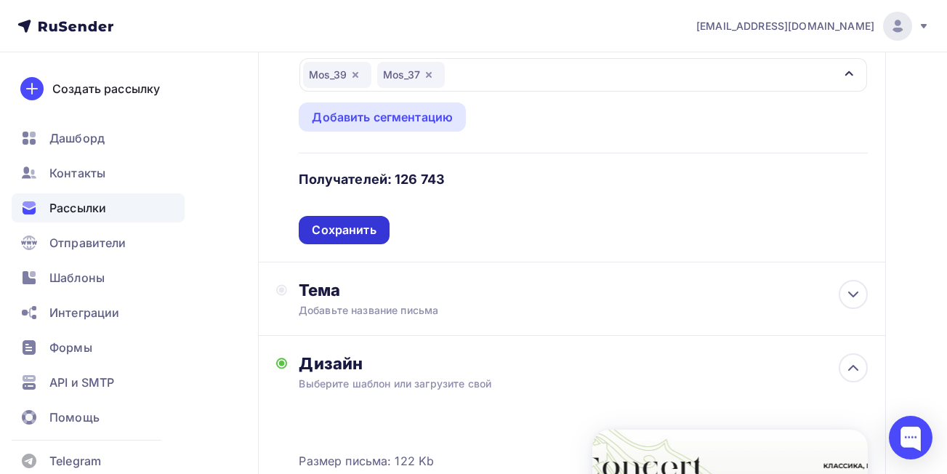
click at [348, 231] on div "Сохранить" at bounding box center [344, 230] width 64 height 17
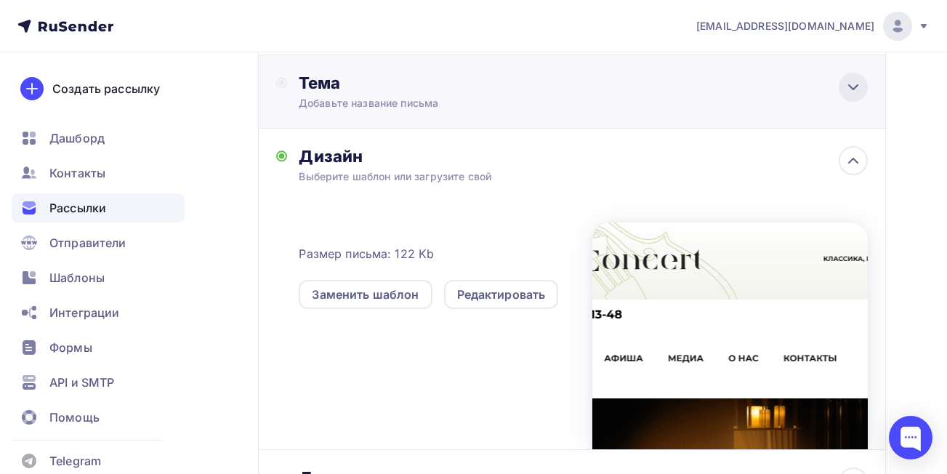
click at [850, 89] on icon at bounding box center [852, 86] width 17 height 17
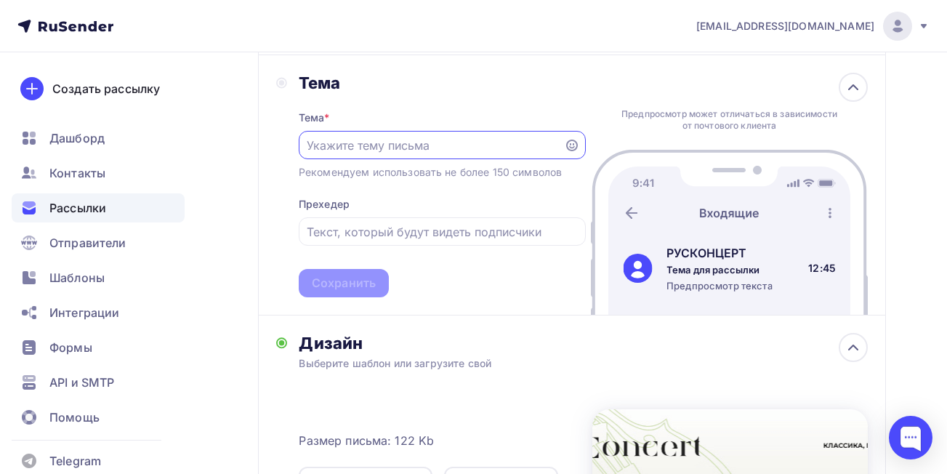
scroll to position [0, 0]
click at [397, 152] on input "text" at bounding box center [431, 145] width 249 height 17
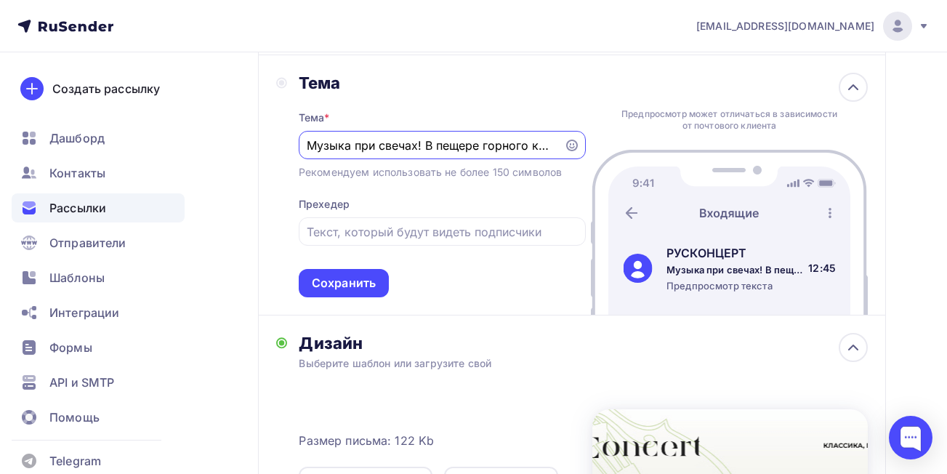
drag, startPoint x: 555, startPoint y: 145, endPoint x: 292, endPoint y: 147, distance: 263.1
click at [292, 147] on div "Тема Тема * Музыка при свечах! В пещере горного короля. Вальс цветов! Рекоменду…" at bounding box center [431, 185] width 310 height 225
type input "Музыка при свечах! В пещере горного короля. Вальс цветов!"
click at [360, 230] on input "text" at bounding box center [442, 231] width 270 height 17
paste input "Музыка при свечах! В пещере горного короля. Вальс цветов!"
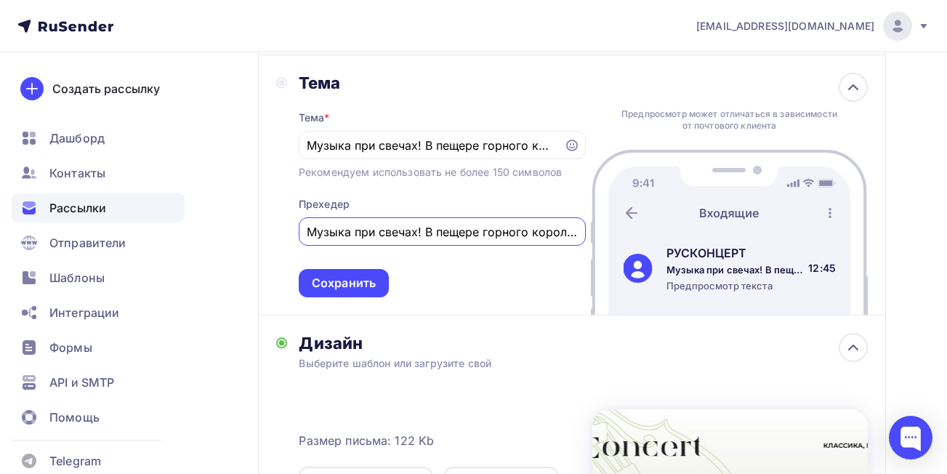
scroll to position [0, 79]
type input "Музыка при свечах! В пещере горного короля. Вальс цветов!"
click at [373, 278] on div "Сохранить" at bounding box center [344, 283] width 64 height 17
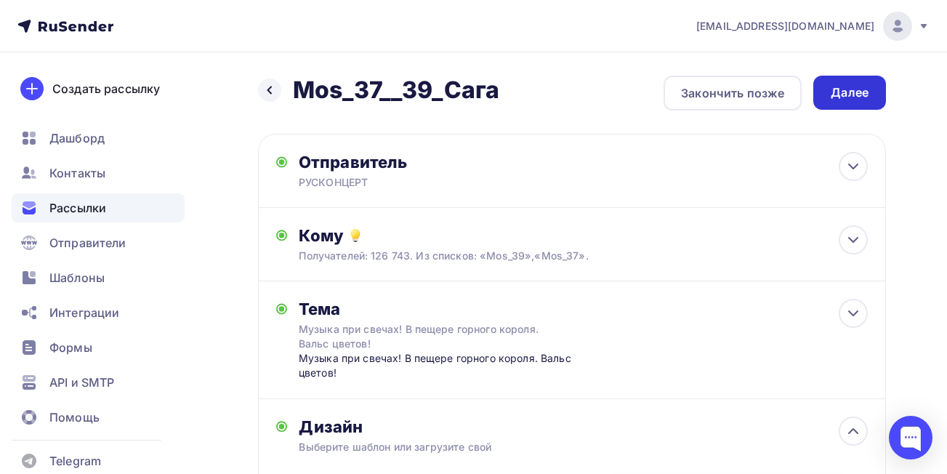
click at [868, 90] on div "Далее" at bounding box center [849, 93] width 73 height 34
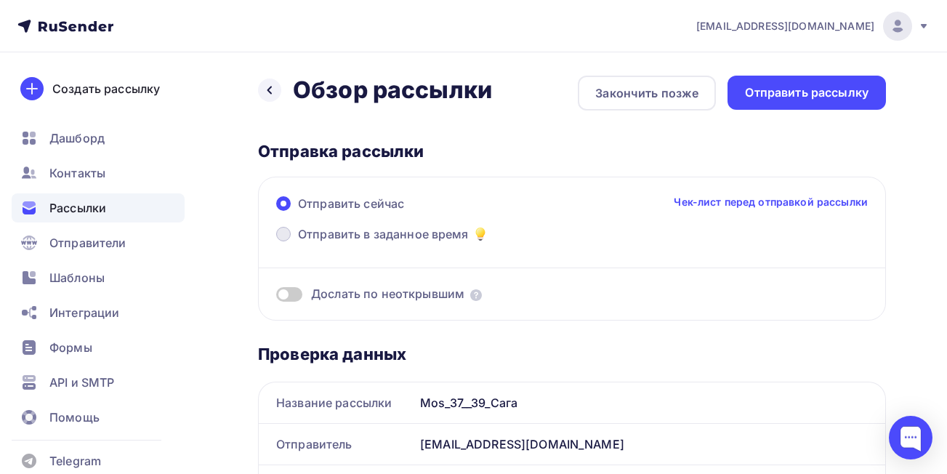
click at [278, 231] on span at bounding box center [283, 234] width 15 height 15
click at [298, 243] on input "Отправить в заданное время" at bounding box center [298, 243] width 0 height 0
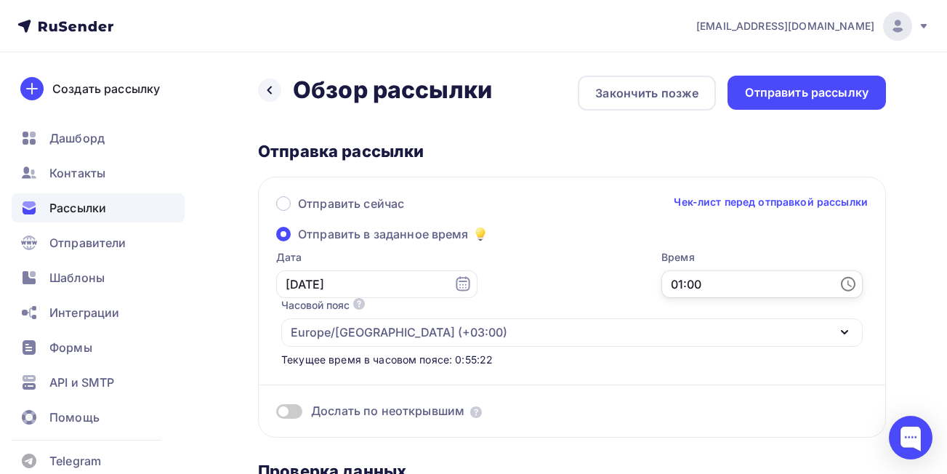
click at [757, 286] on input "01:00" at bounding box center [761, 284] width 201 height 28
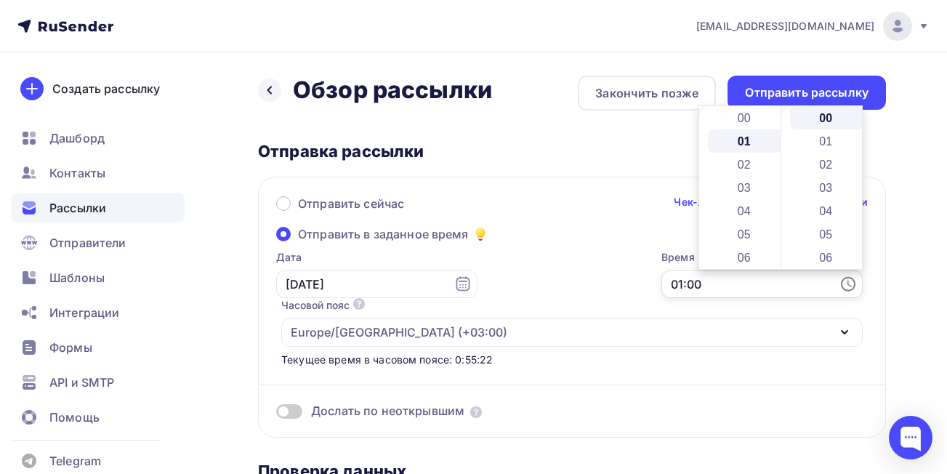
scroll to position [23, 0]
drag, startPoint x: 775, startPoint y: 150, endPoint x: 775, endPoint y: 174, distance: 23.3
click at [775, 179] on div at bounding box center [777, 188] width 4 height 160
drag, startPoint x: 776, startPoint y: 144, endPoint x: 777, endPoint y: 165, distance: 21.1
click at [777, 165] on div at bounding box center [777, 151] width 4 height 37
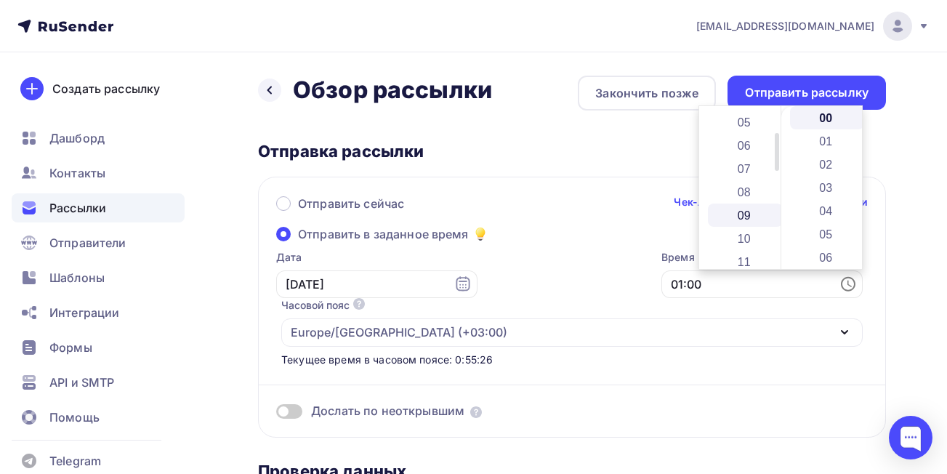
click at [754, 214] on li "09" at bounding box center [745, 214] width 75 height 23
click at [821, 236] on li "05" at bounding box center [827, 233] width 75 height 23
type input "09:05"
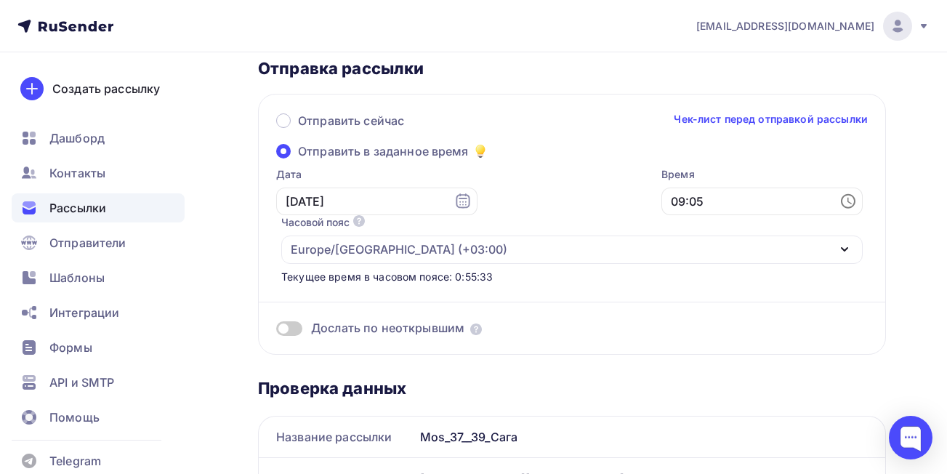
scroll to position [16, 0]
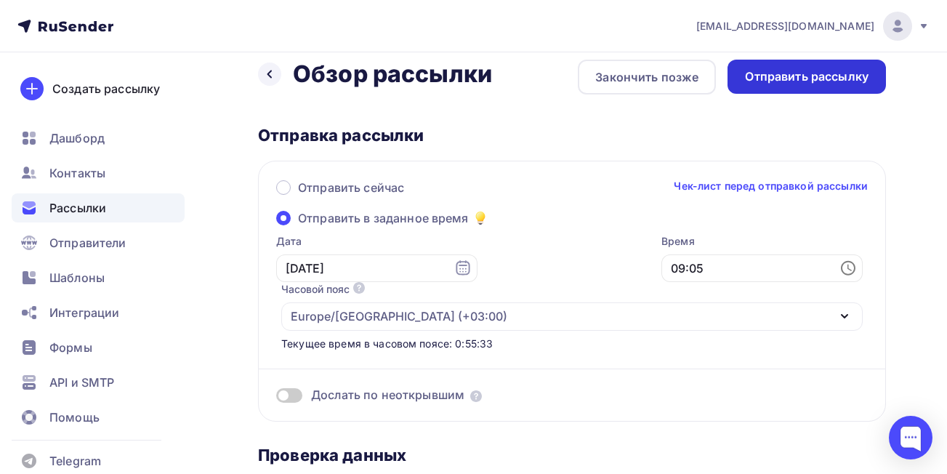
click at [841, 78] on div "Отправить рассылку" at bounding box center [807, 76] width 124 height 17
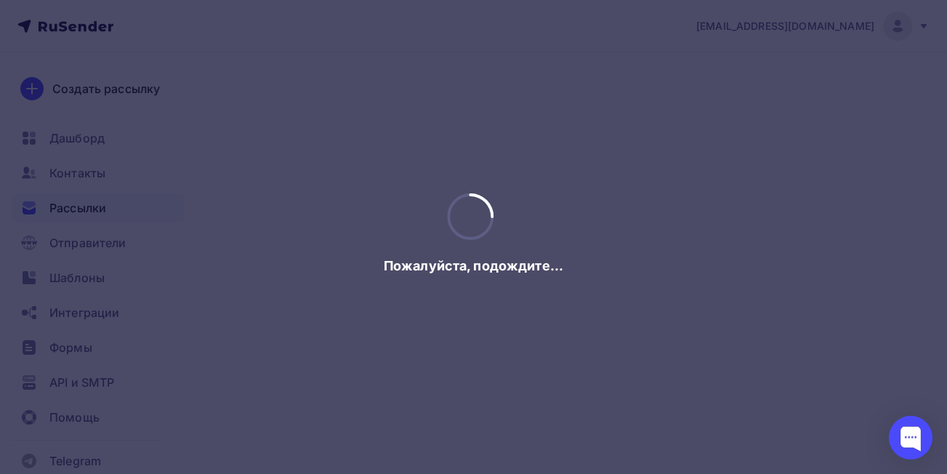
scroll to position [0, 0]
